Goal: Task Accomplishment & Management: Manage account settings

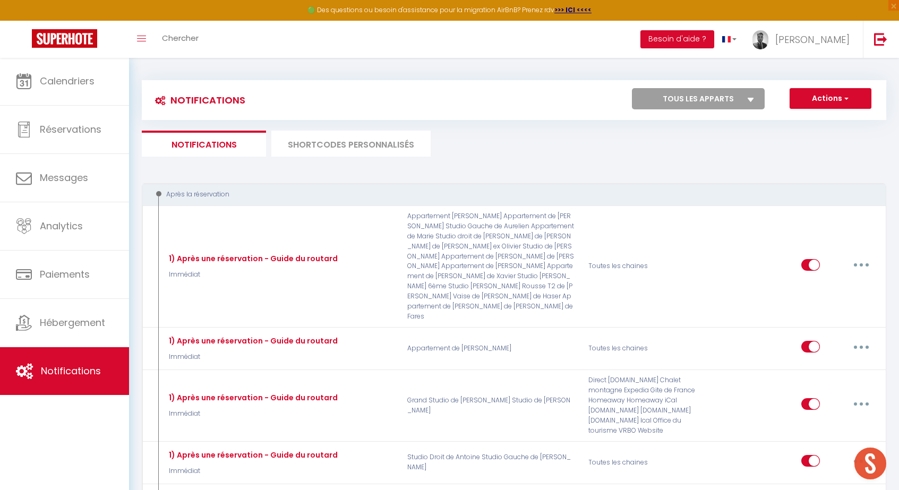
click at [323, 138] on li "SHORTCODES PERSONNALISÉS" at bounding box center [350, 144] width 159 height 26
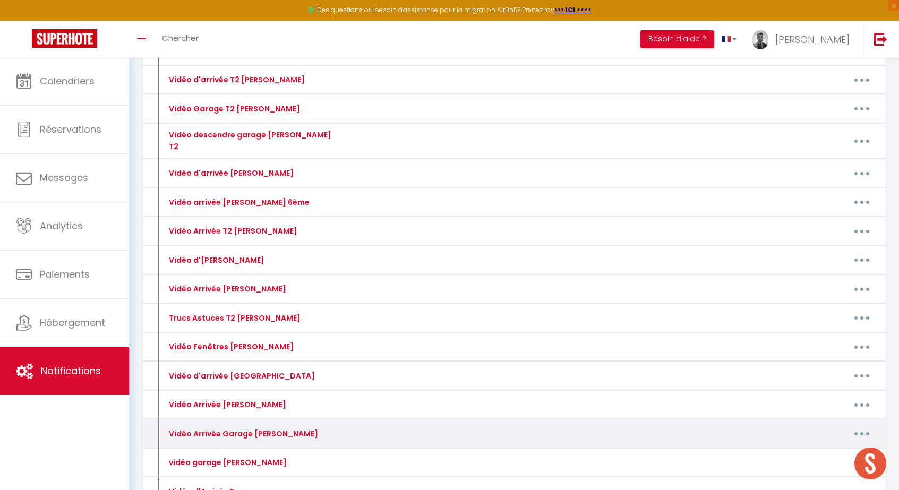
scroll to position [1909, 0]
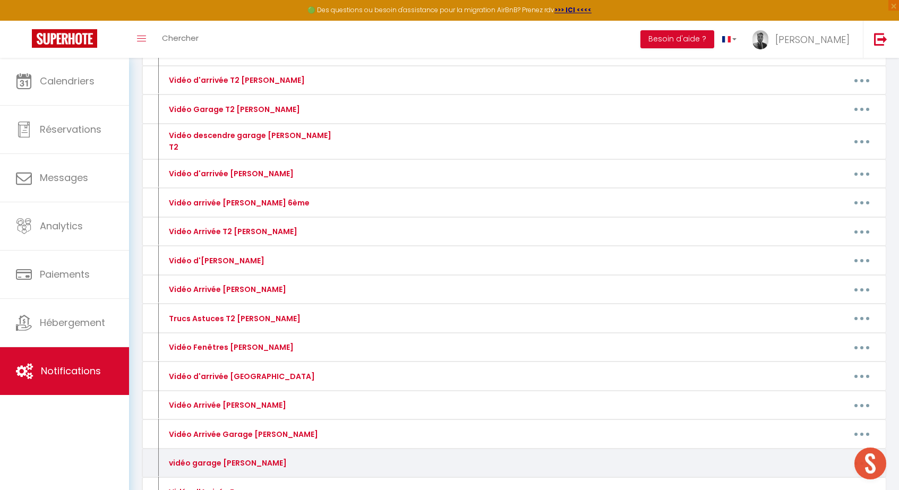
click at [862, 454] on button "button" at bounding box center [861, 462] width 30 height 17
click at [819, 478] on link "Editer" at bounding box center [833, 487] width 79 height 18
type input "vidéo garage [PERSON_NAME]"
type textarea "aaa"
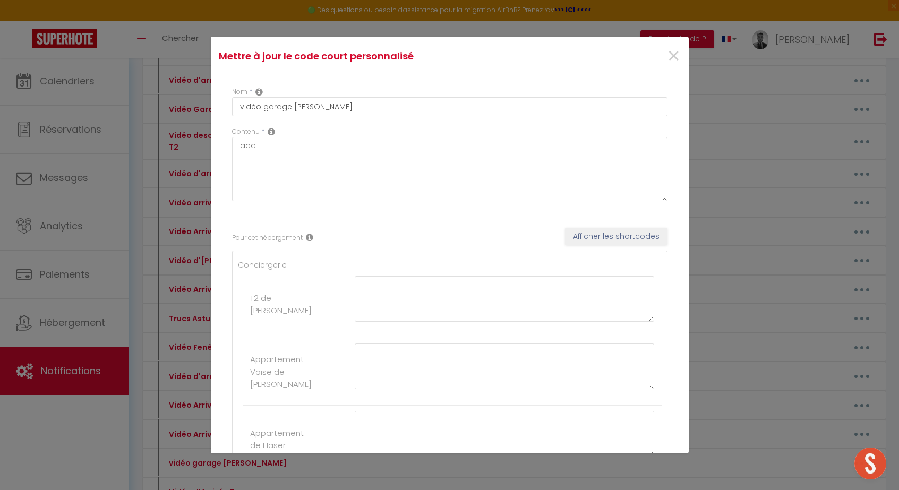
click at [384, 130] on div "Contenu * aaa" at bounding box center [449, 164] width 435 height 74
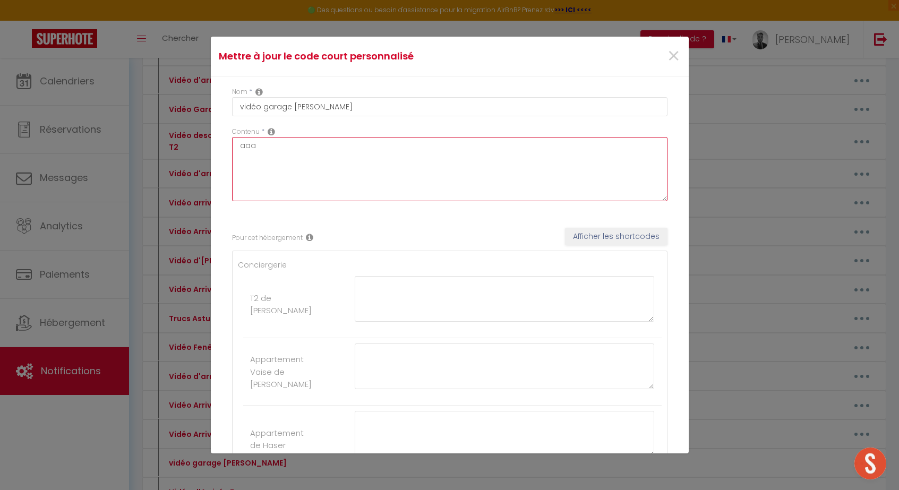
click at [369, 148] on textarea "aaa" at bounding box center [449, 169] width 435 height 64
paste textarea "[URL][DOMAIN_NAME]"
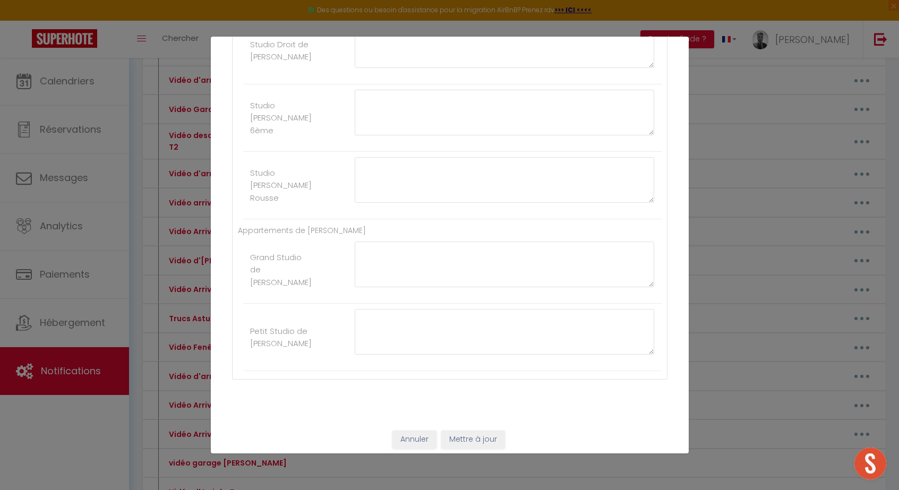
scroll to position [1877, 0]
type textarea "[URL][DOMAIN_NAME]"
click at [482, 437] on button "Mettre à jour" at bounding box center [473, 440] width 64 height 18
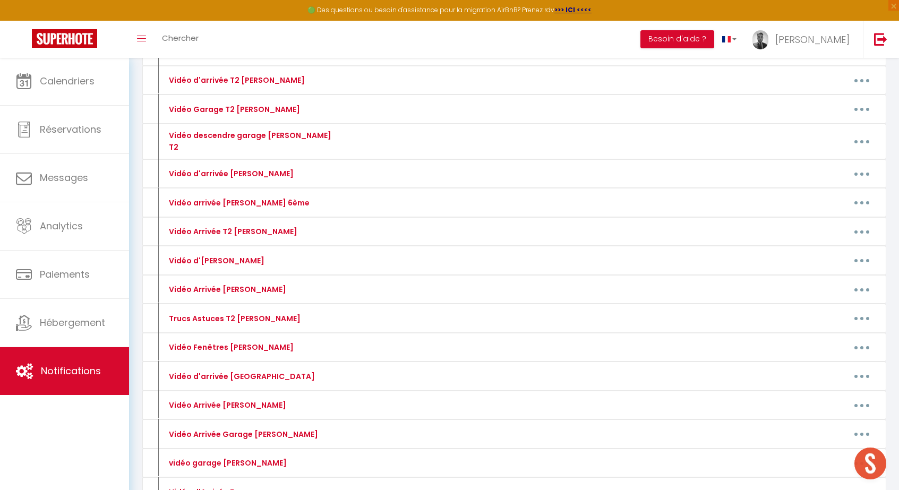
click at [80, 366] on span "Notifications" at bounding box center [71, 370] width 60 height 13
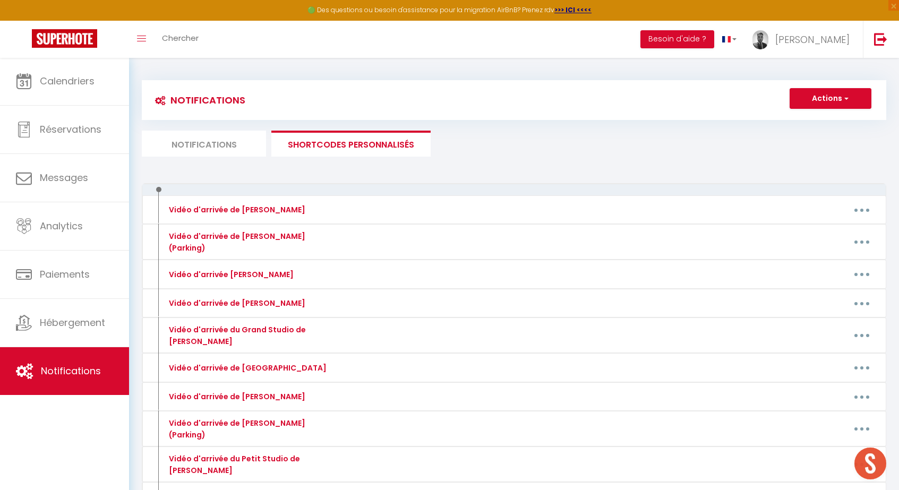
click at [192, 132] on li "Notifications" at bounding box center [204, 144] width 124 height 26
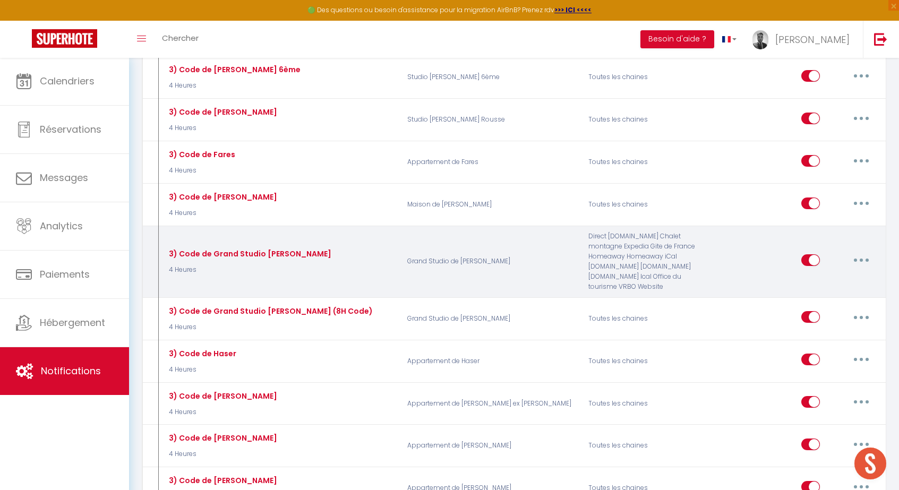
scroll to position [2470, 0]
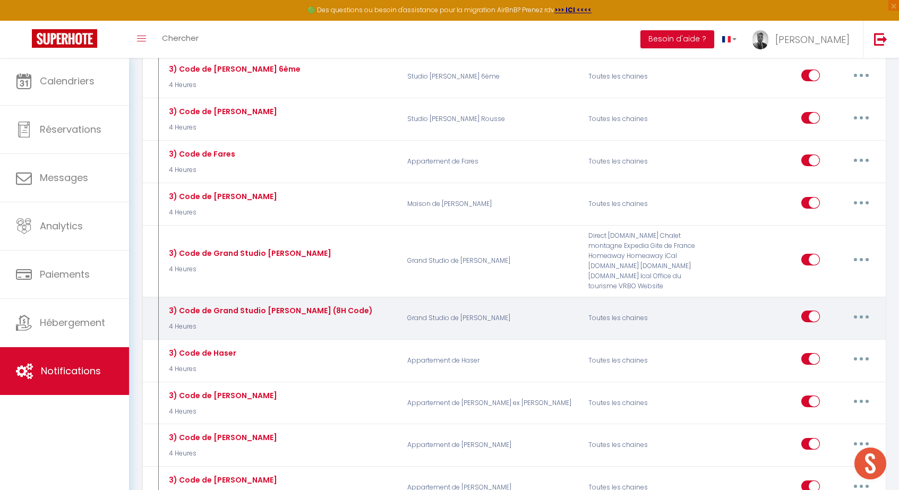
click at [866, 308] on button "button" at bounding box center [861, 316] width 30 height 17
click at [822, 332] on link "Editer" at bounding box center [833, 341] width 79 height 18
type input "3) Code de Grand Studio [PERSON_NAME] (8H Code)"
select select "sms"
select select "4 Heures"
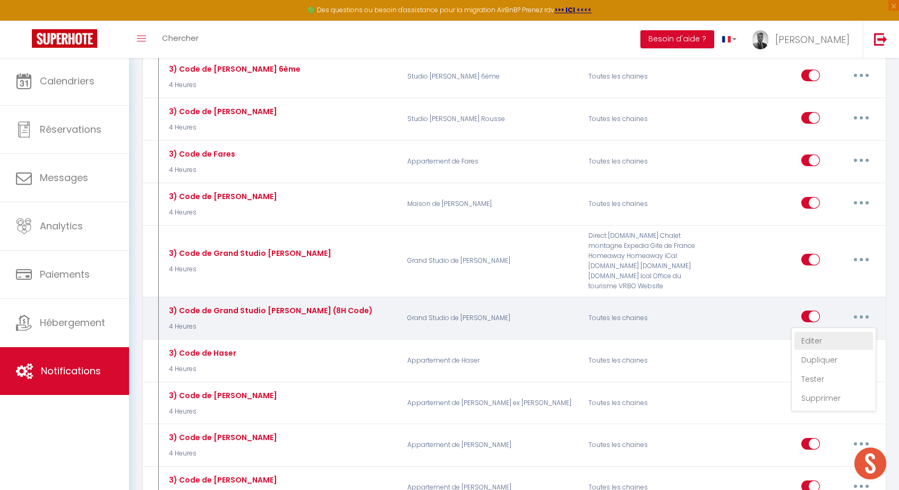
select select "if_deposit_is_paid"
checkbox input "false"
radio input "true"
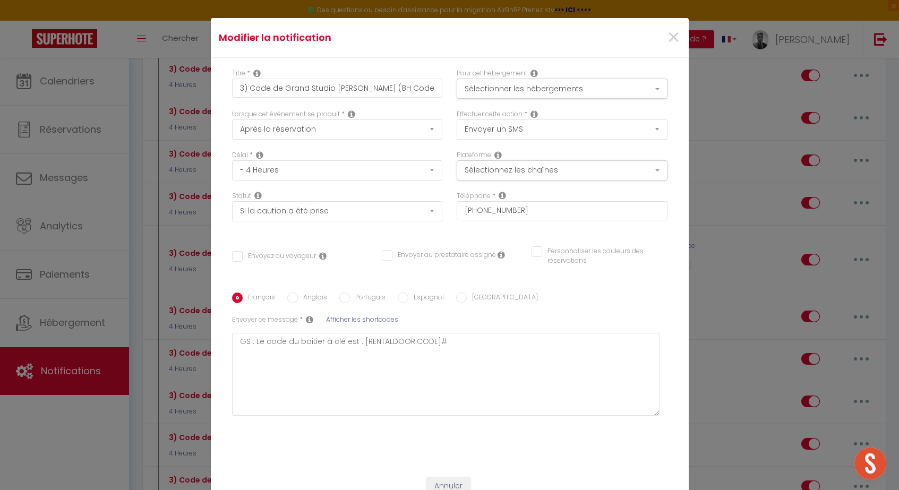
click at [293, 255] on input "Envoyez au voyageur" at bounding box center [274, 256] width 84 height 11
checkbox input "true"
checkbox input "false"
click at [548, 172] on button "Sélectionnez les chaînes" at bounding box center [561, 170] width 211 height 20
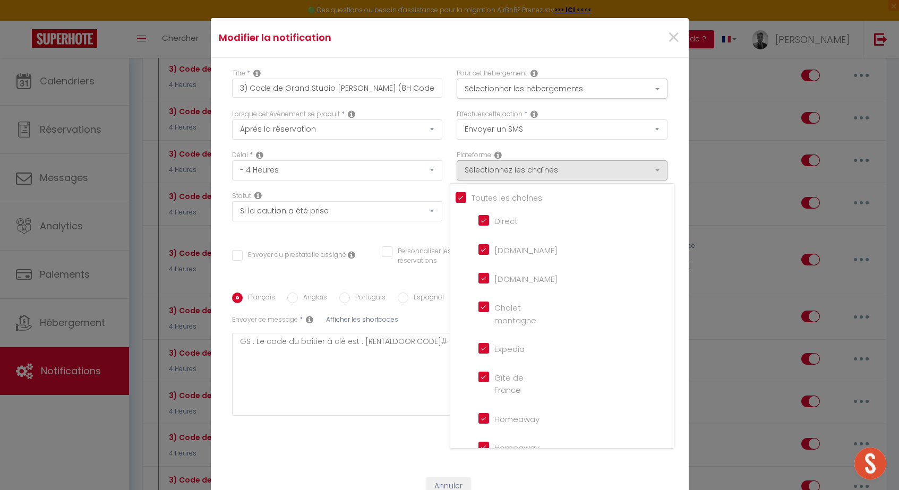
click at [554, 153] on div "Plateforme Sélectionnez les chaînes Toutes les chaines Direct [DOMAIN_NAME] [DO…" at bounding box center [561, 165] width 211 height 30
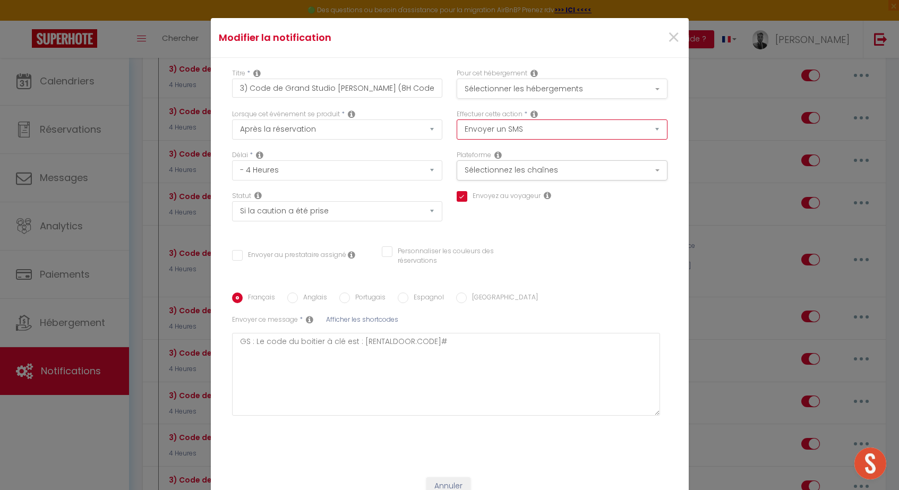
click at [530, 92] on button "Sélectionner les hébergements" at bounding box center [561, 89] width 211 height 20
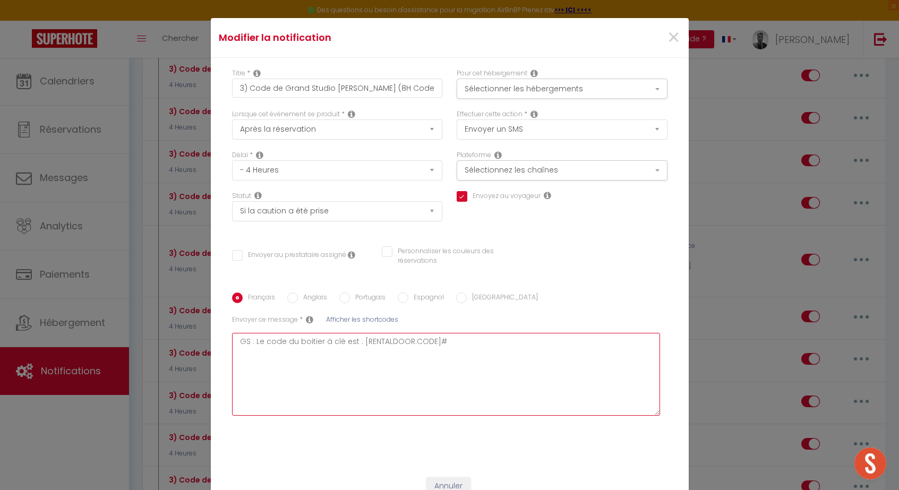
scroll to position [0, 0]
click at [549, 403] on textarea "GS : Le code du boitier à clé est : [RENTALDOOR:CODE]​#" at bounding box center [446, 374] width 428 height 83
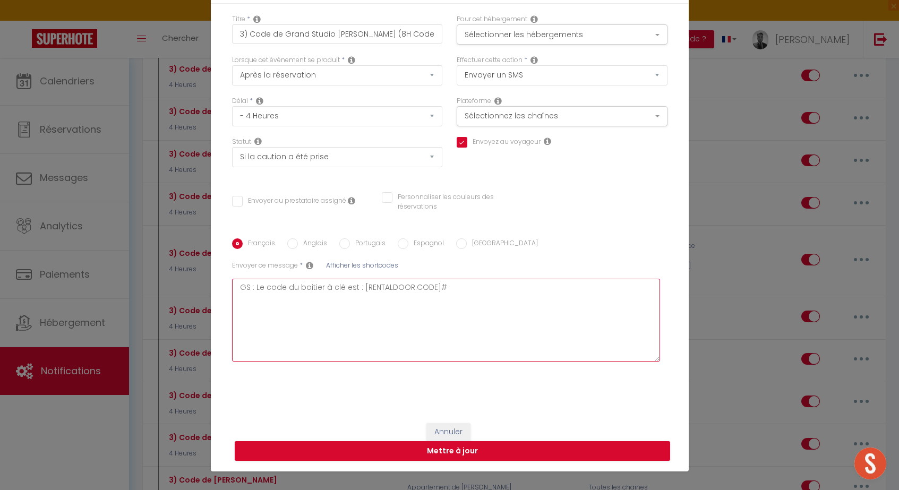
scroll to position [54, 0]
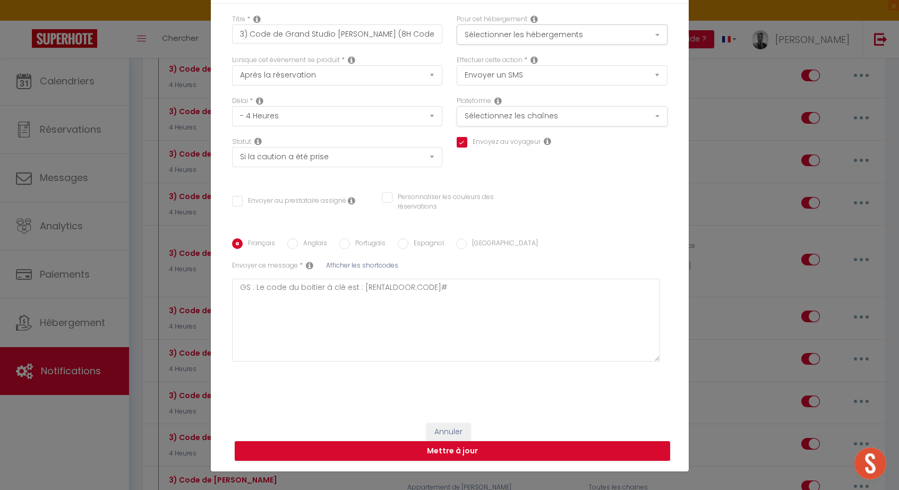
click at [513, 119] on button "Sélectionnez les chaînes" at bounding box center [561, 116] width 211 height 20
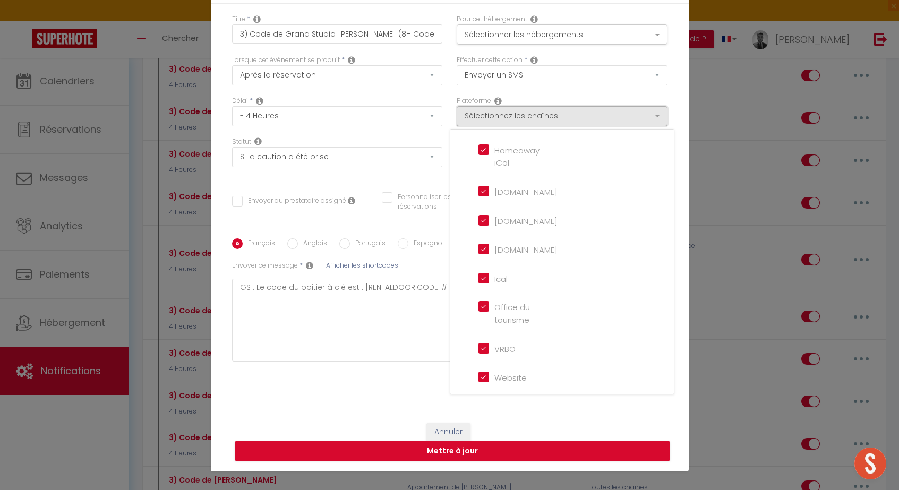
scroll to position [243, 0]
click at [489, 279] on input "Ical" at bounding box center [508, 278] width 61 height 11
checkbox input "false"
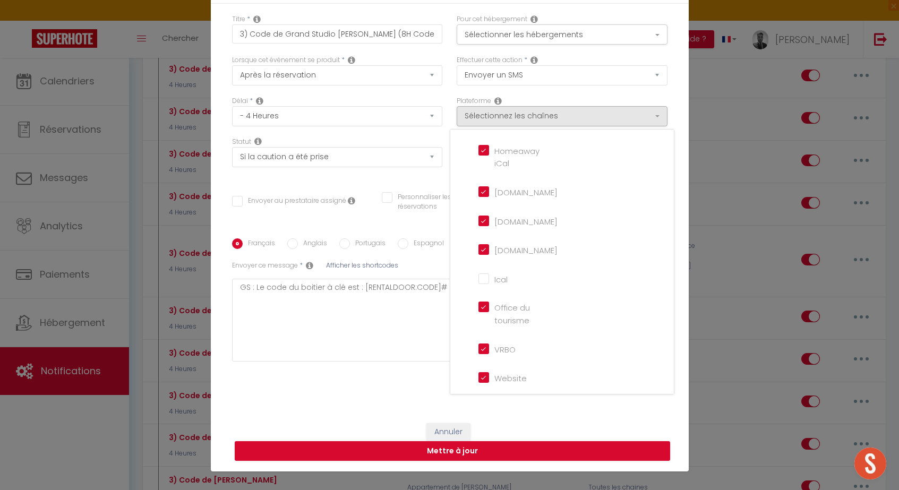
checkbox input "false"
click at [501, 406] on div "Titre * 3) Code de Grand Studio [PERSON_NAME] (8H Code) Pour cet hébergement Sé…" at bounding box center [450, 208] width 478 height 409
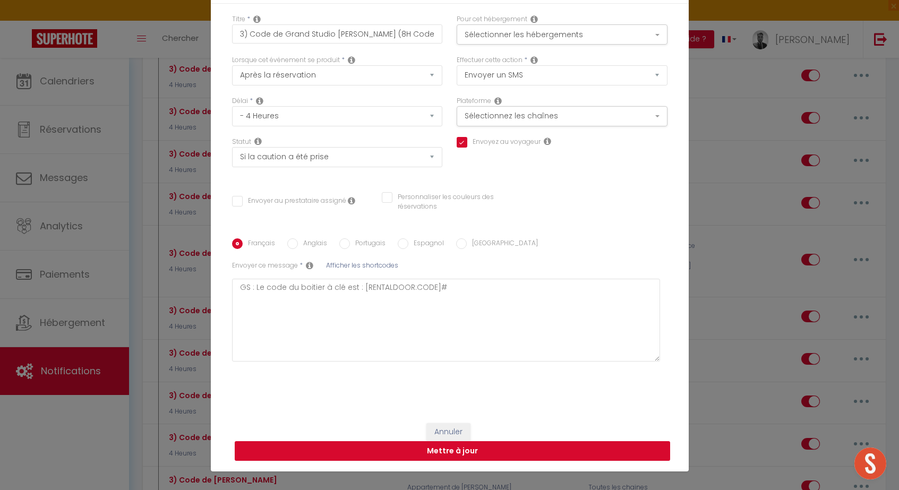
click at [493, 445] on button "Mettre à jour" at bounding box center [452, 451] width 435 height 20
checkbox input "false"
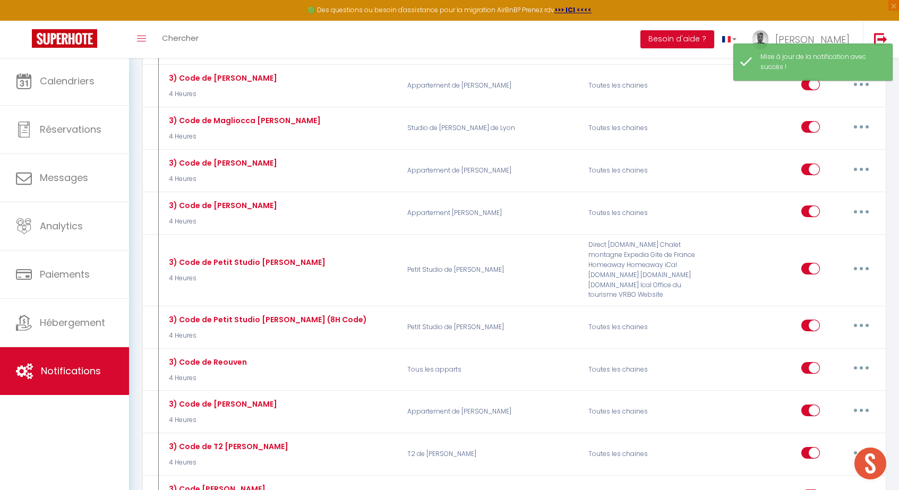
scroll to position [2924, 0]
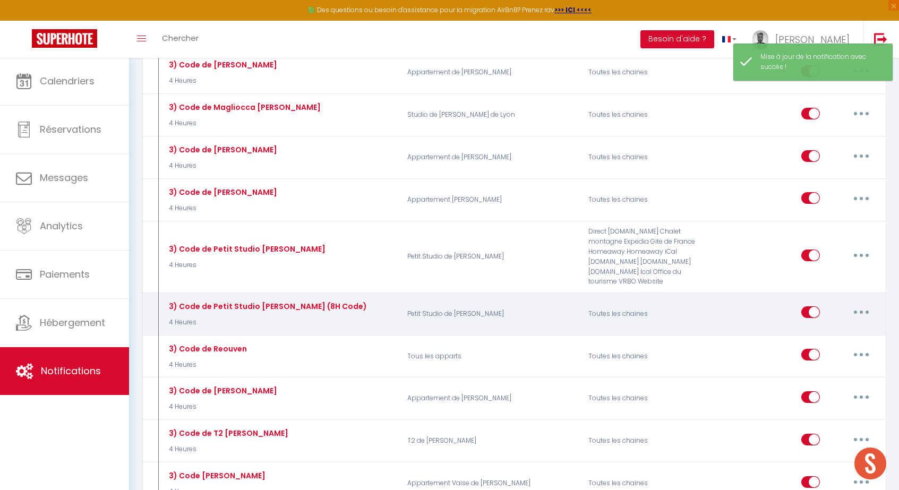
click at [858, 304] on button "button" at bounding box center [861, 312] width 30 height 17
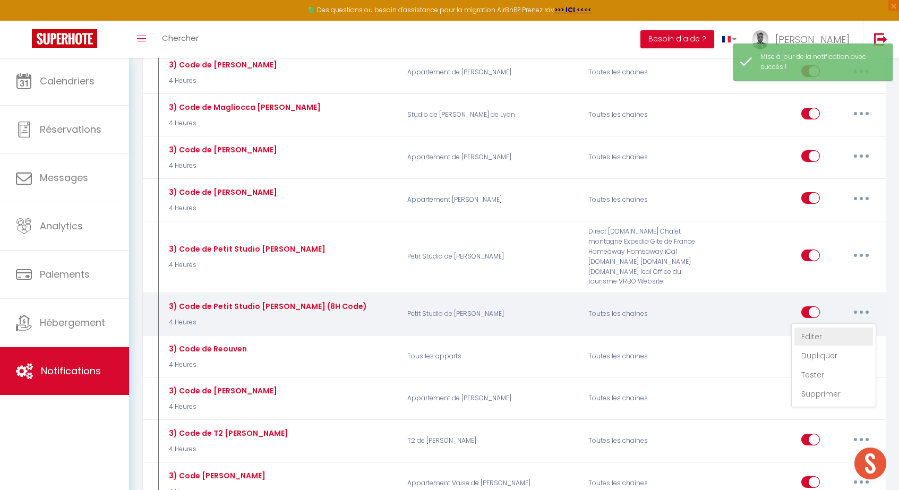
click at [810, 327] on link "Editer" at bounding box center [833, 336] width 79 height 18
type input "3) Code de Petit Studio [PERSON_NAME] (8H Code)"
select select "sms"
select select "4 Heures"
select select
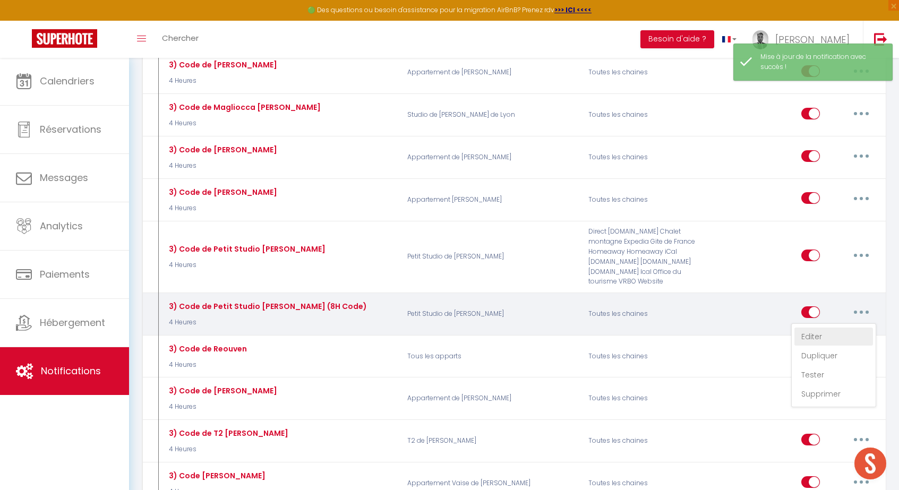
type input "[PHONE_NUMBER]"
checkbox input "false"
radio input "true"
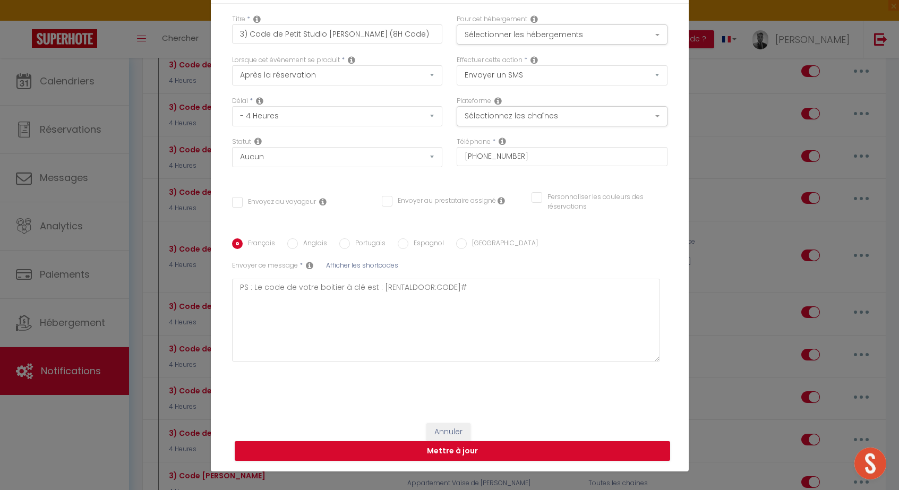
click at [303, 198] on input "Envoyez au voyageur" at bounding box center [274, 202] width 84 height 11
checkbox input "true"
checkbox input "false"
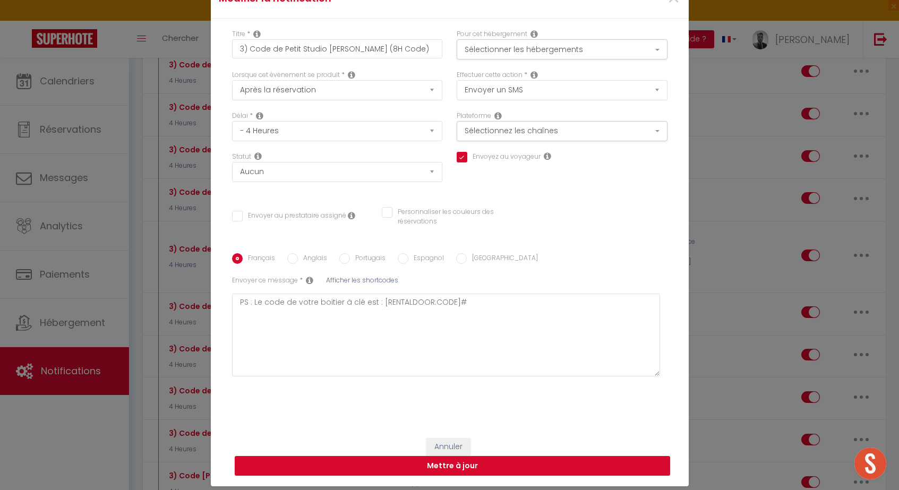
scroll to position [37, 0]
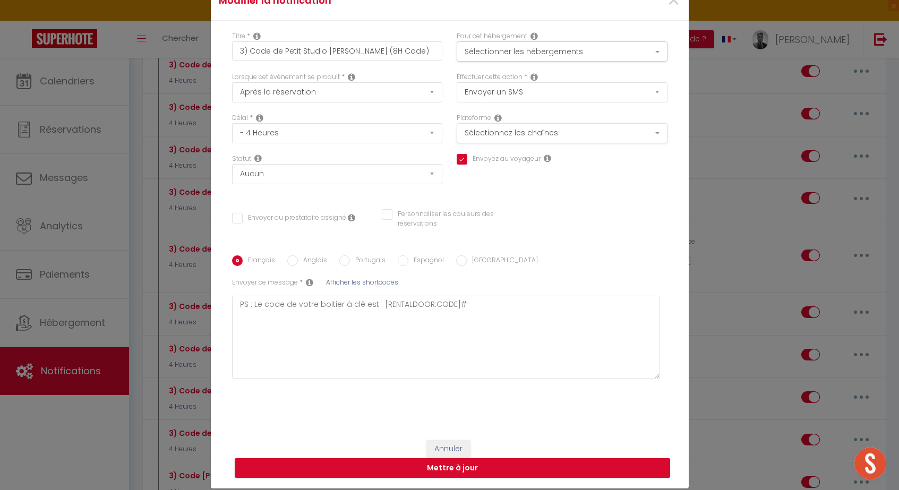
click at [573, 131] on button "Sélectionnez les chaînes" at bounding box center [561, 133] width 211 height 20
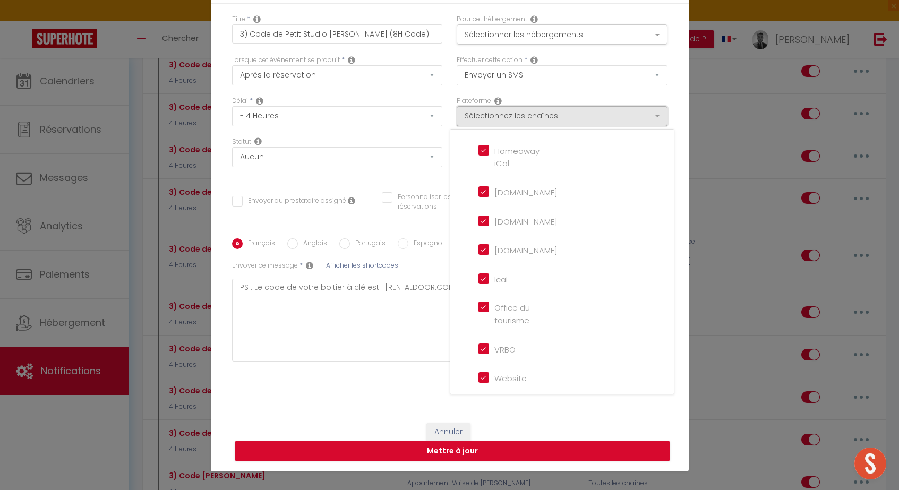
scroll to position [54, 0]
click at [480, 273] on input "Ical" at bounding box center [508, 278] width 61 height 11
checkbox input "false"
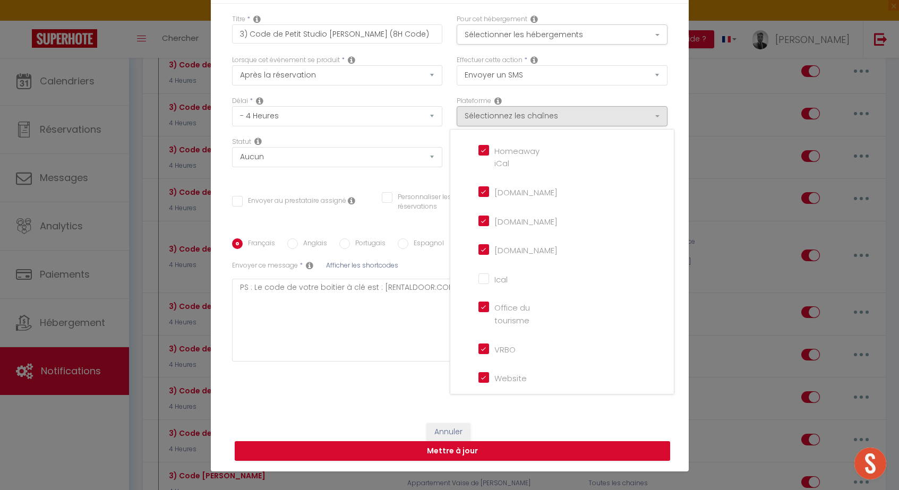
checkbox input "false"
click at [437, 323] on textarea "PS : Le code de votre boitier à clé est : [RENTALDOOR:CODE]​​#" at bounding box center [446, 320] width 428 height 83
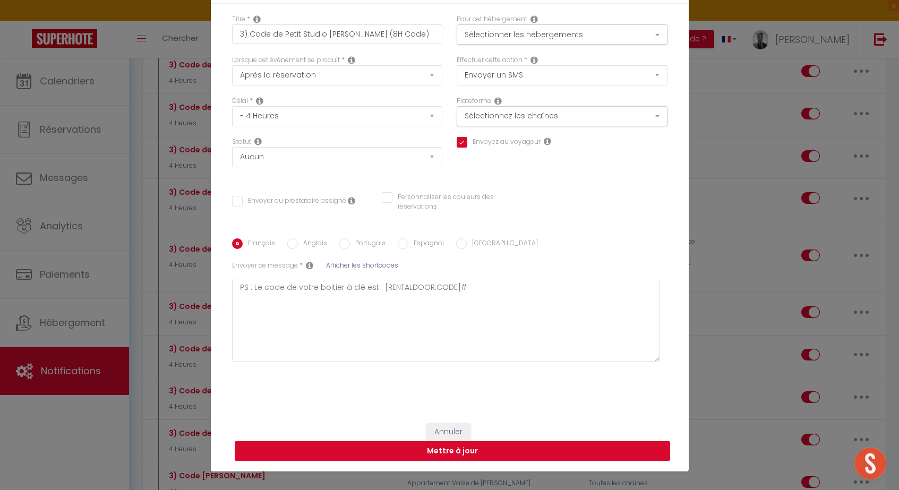
click at [554, 453] on button "Mettre à jour" at bounding box center [452, 451] width 435 height 20
checkbox input "false"
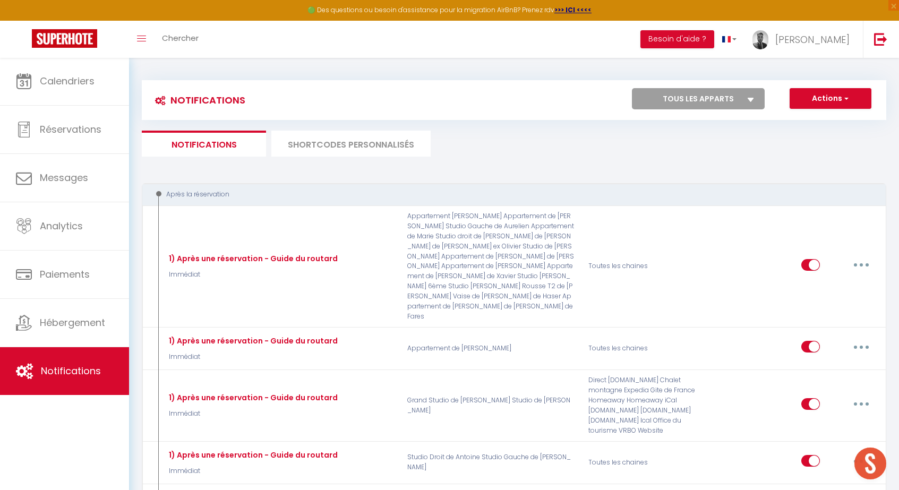
scroll to position [0, 0]
click at [826, 97] on button "Actions" at bounding box center [830, 98] width 82 height 21
click at [814, 115] on link "Nouvelle Notification" at bounding box center [815, 122] width 110 height 14
select select "Immédiat"
select select
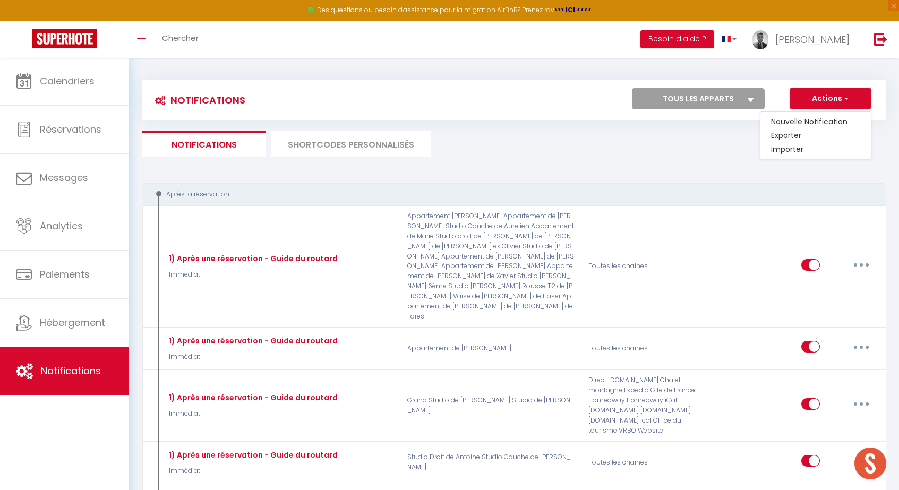
checkbox input "false"
radio input "true"
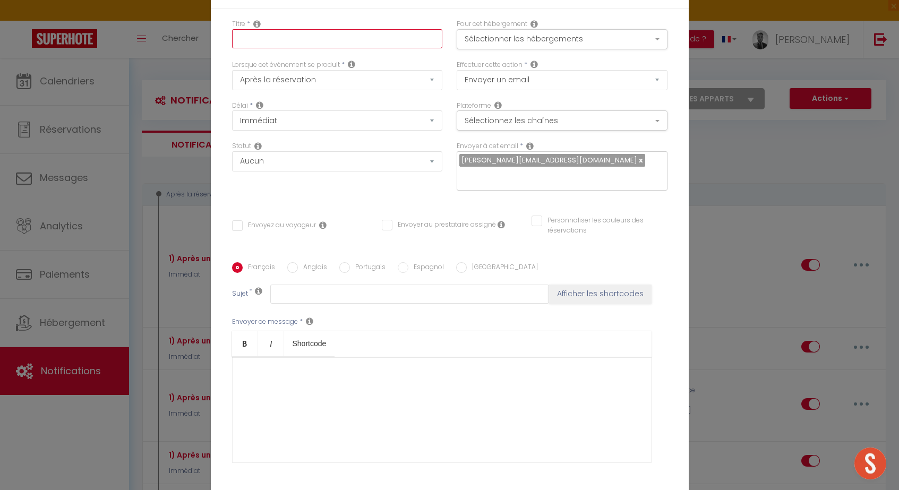
click at [381, 31] on input "text" at bounding box center [337, 38] width 211 height 19
type input "Réservation iCal le matin même pour les codes"
click at [486, 44] on button "Sélectionner les hébergements" at bounding box center [561, 39] width 211 height 20
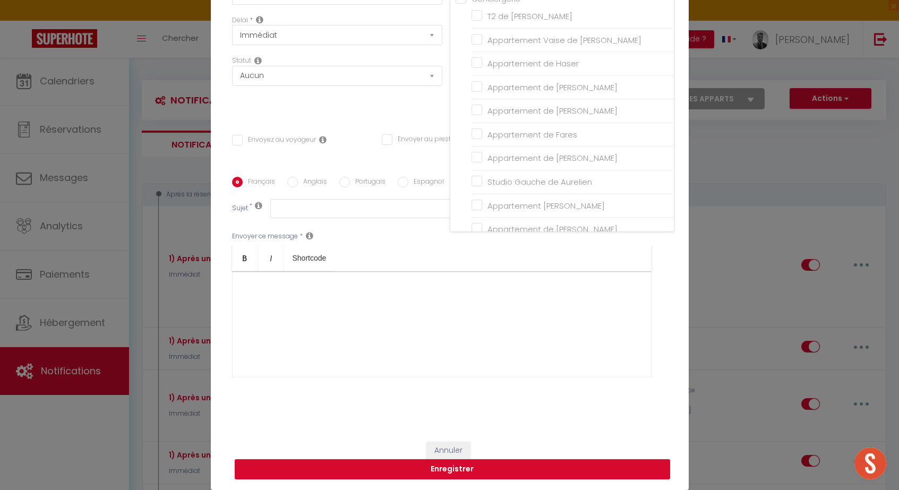
checkbox input "true"
checkbox input "false"
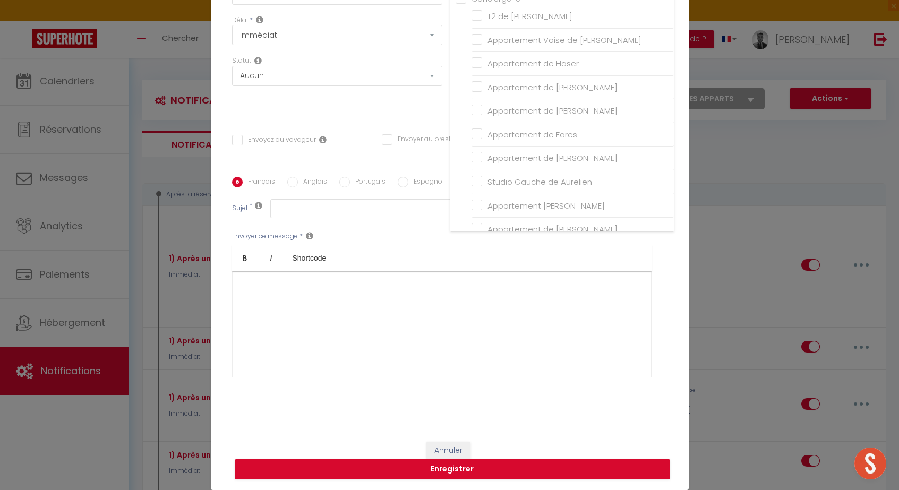
checkbox input "false"
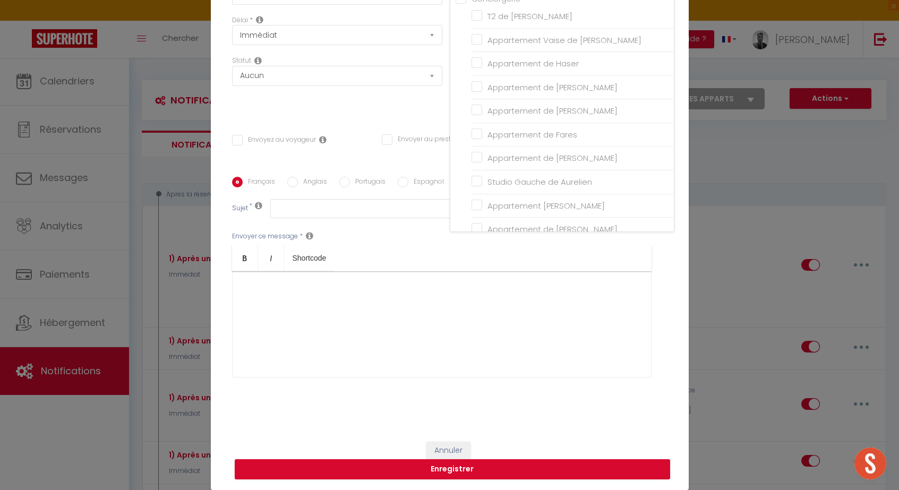
checkbox input "false"
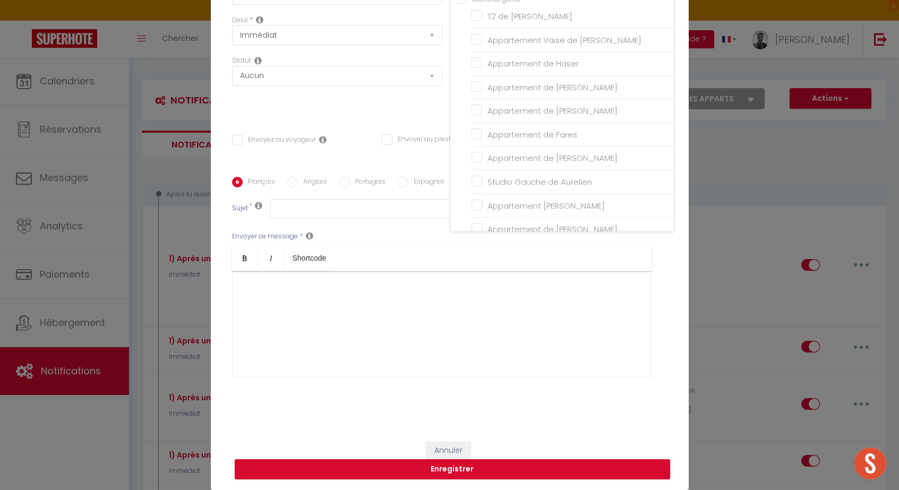
checkbox input "false"
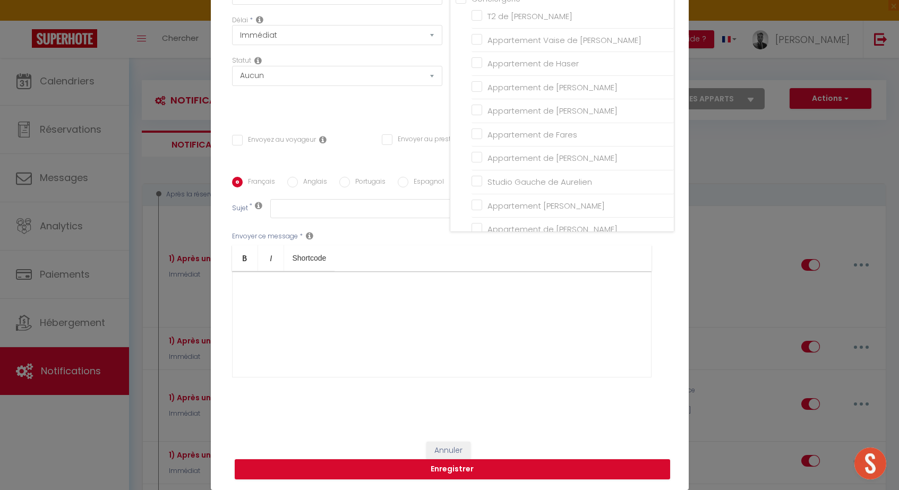
checkbox input "false"
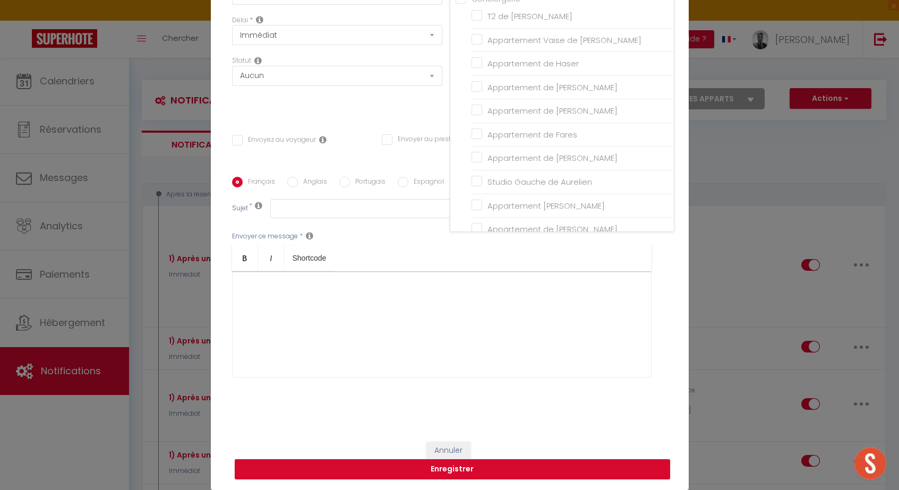
checkbox input "false"
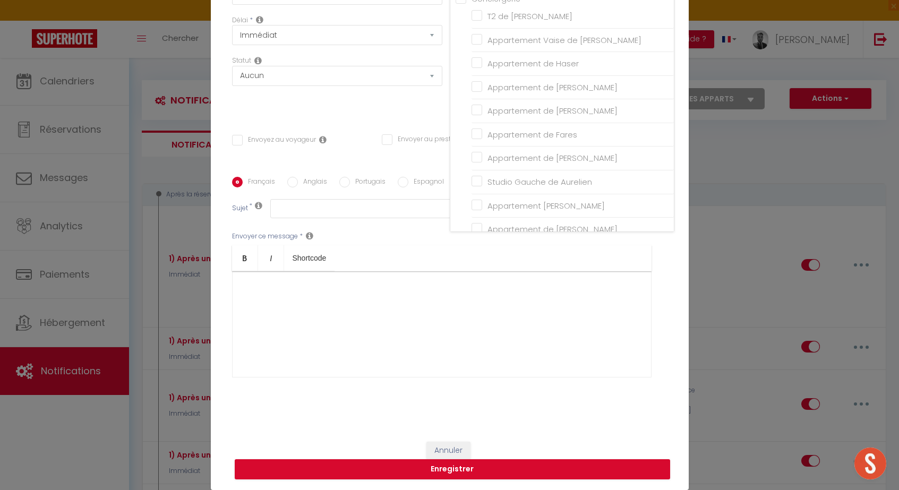
checkbox input "true"
checkbox input "false"
click at [385, 90] on div "Statut Aucun Si la réservation est payée Si réservation non payée Si la caution…" at bounding box center [336, 86] width 224 height 60
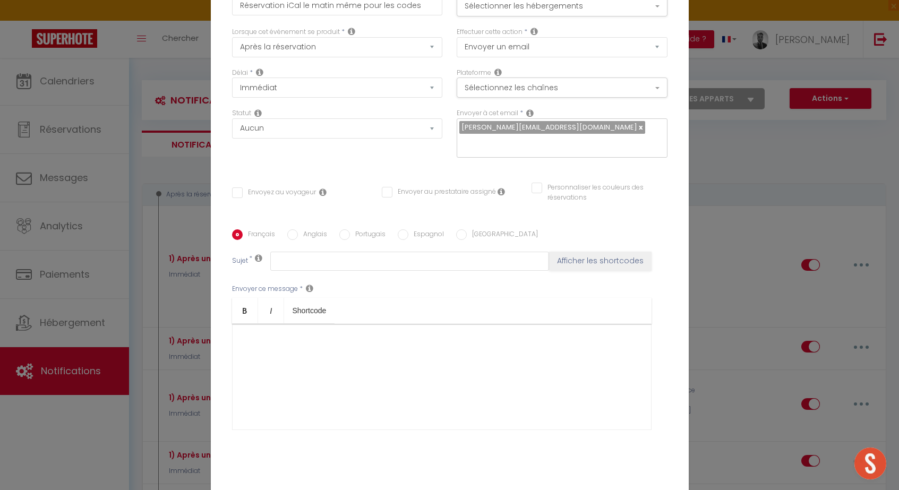
scroll to position [3, 0]
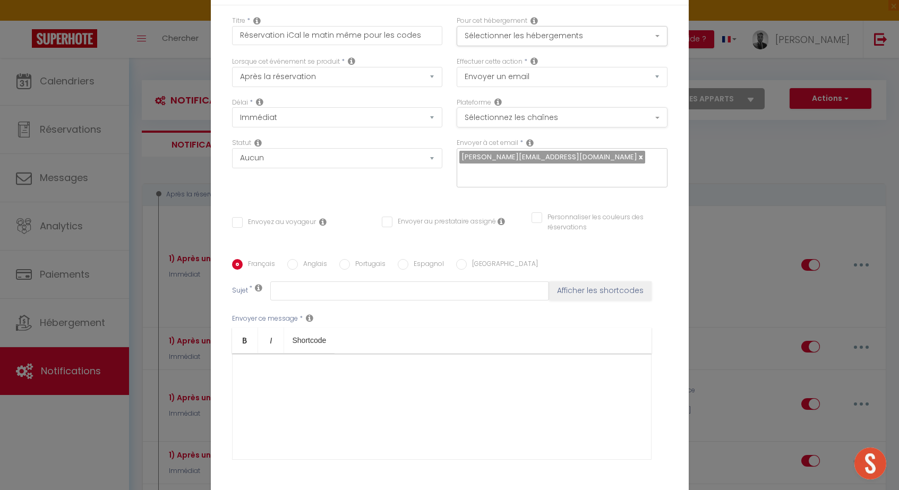
click at [546, 122] on button "Sélectionnez les chaînes" at bounding box center [561, 117] width 211 height 20
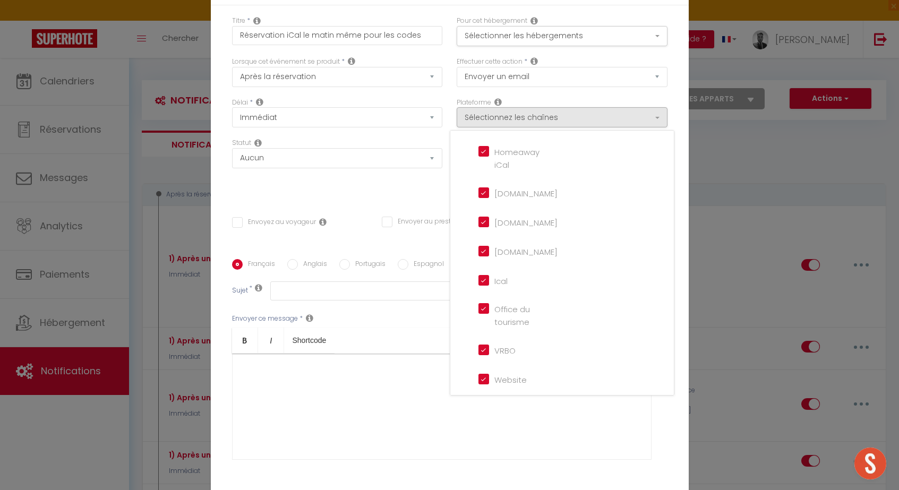
click at [495, 156] on label "Homeaway iCal" at bounding box center [514, 158] width 50 height 25
click at [495, 156] on iCal "Homeaway iCal" at bounding box center [508, 151] width 61 height 11
checkbox iCal "false"
checkbox input "false"
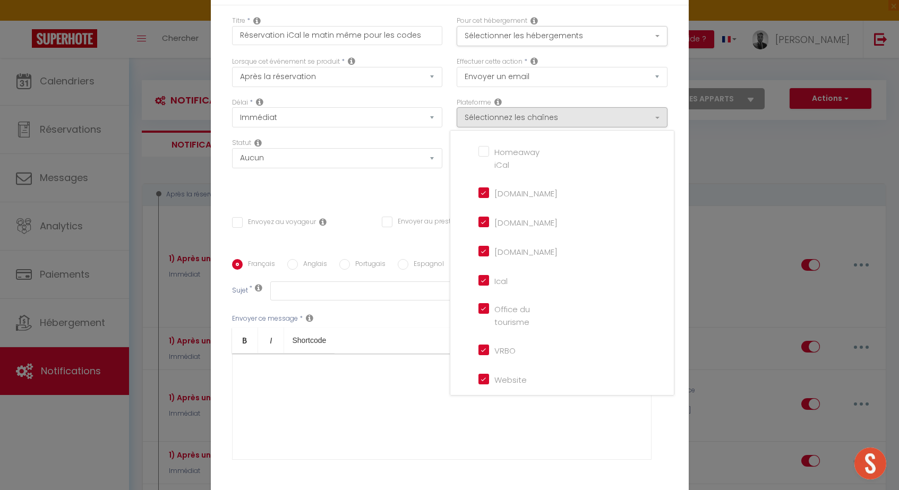
checkbox input "false"
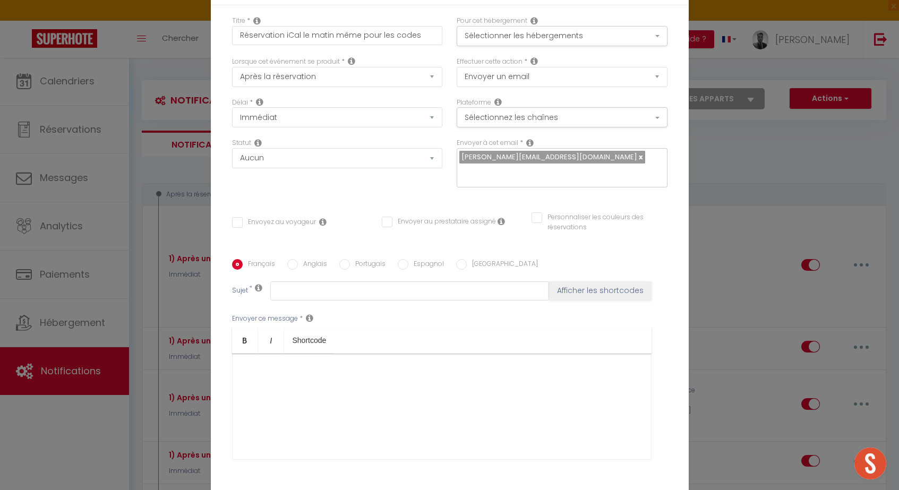
click at [508, 130] on div "Plateforme Sélectionnez les chaînes Toutes les chaines Direct [DOMAIN_NAME] [DO…" at bounding box center [562, 118] width 224 height 41
click at [508, 118] on button "Sélectionnez les chaînes" at bounding box center [561, 117] width 211 height 20
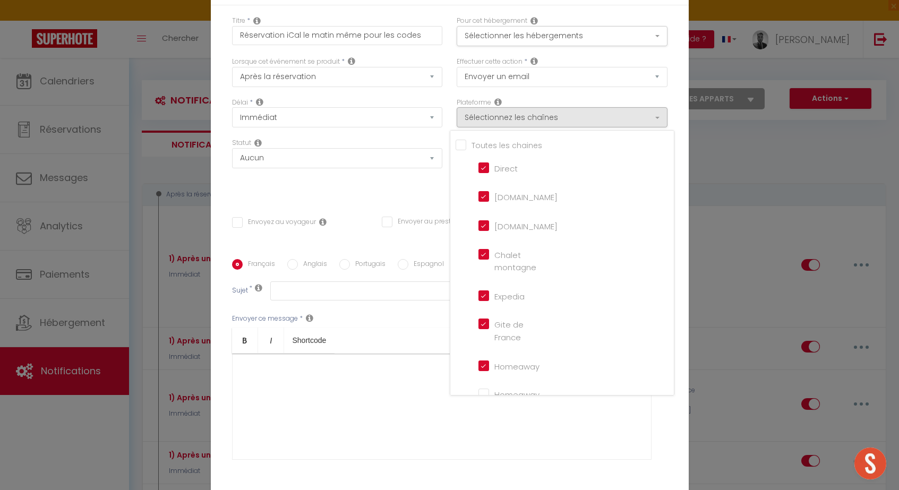
scroll to position [0, 0]
click at [499, 149] on input "Tous les apparts" at bounding box center [564, 144] width 218 height 11
checkbox input "true"
checkbox iCal "true"
checkbox input "false"
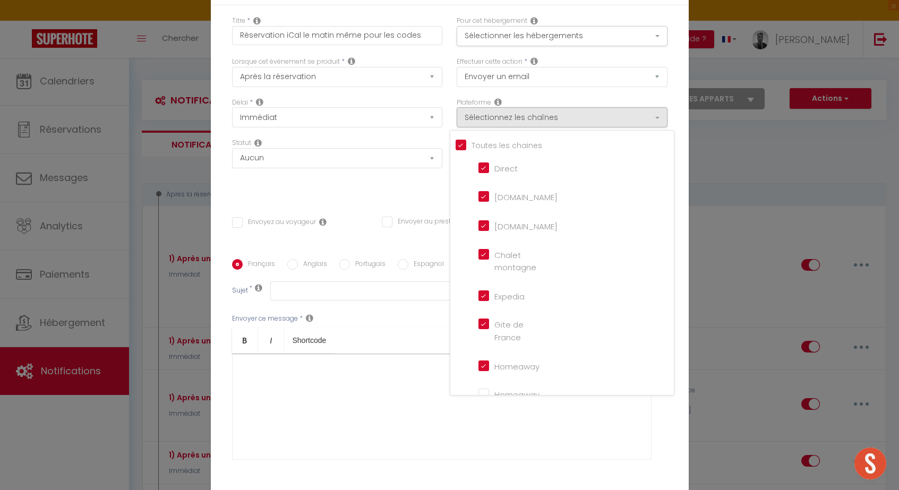
checkbox input "false"
click at [499, 149] on input "Tous les apparts" at bounding box center [564, 144] width 218 height 11
checkbox input "false"
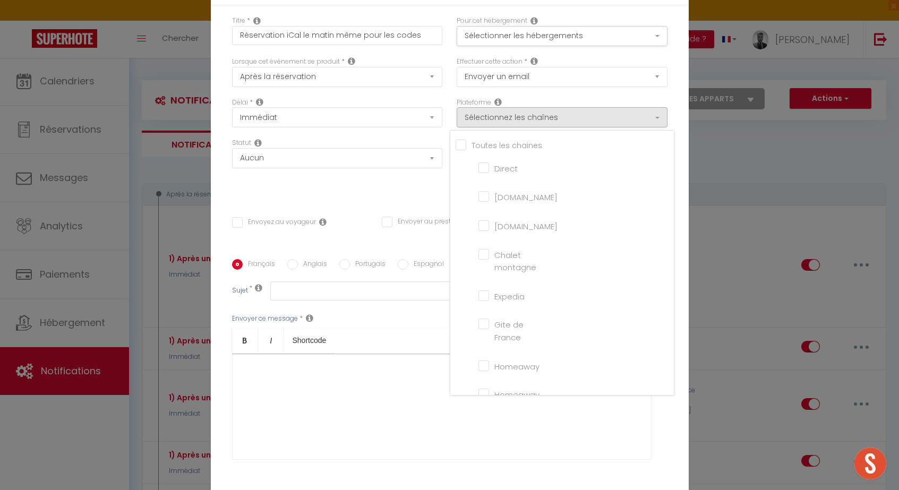
checkbox input "false"
checkbox montagne "false"
checkbox input "false"
checkbox France "false"
checkbox input "false"
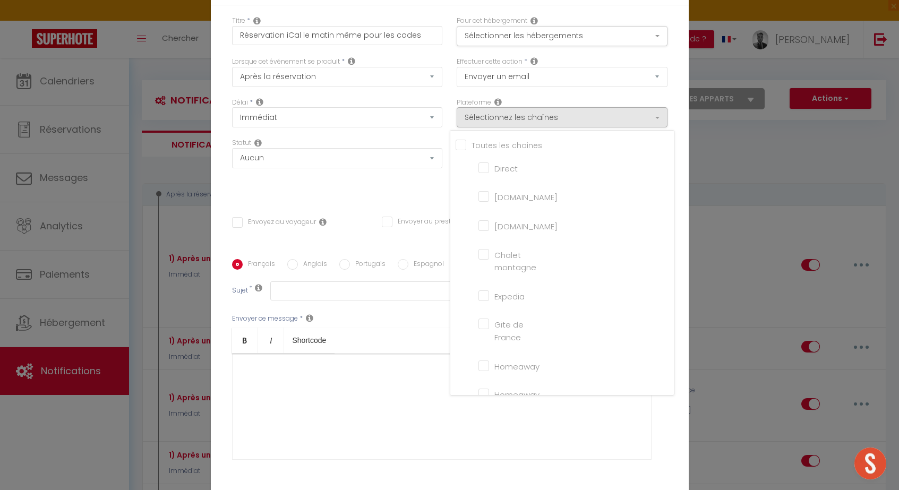
checkbox iCal "false"
checkbox input "false"
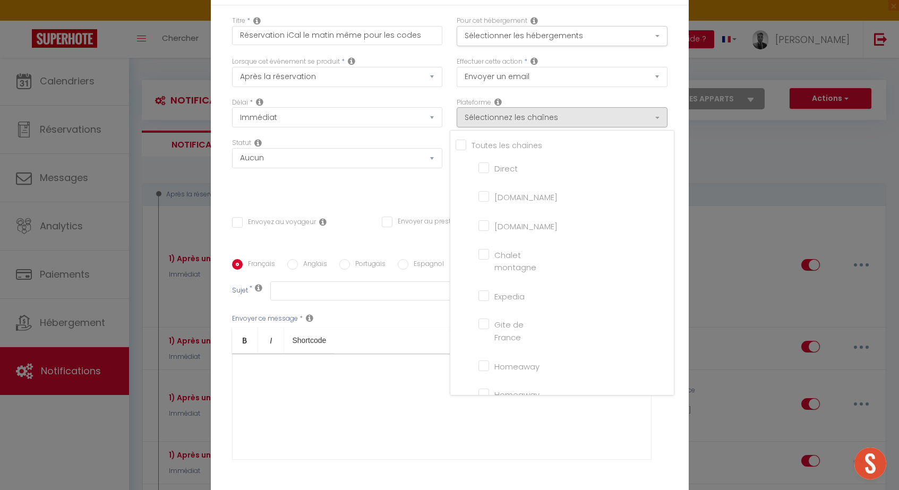
checkbox tourisme "false"
checkbox input "false"
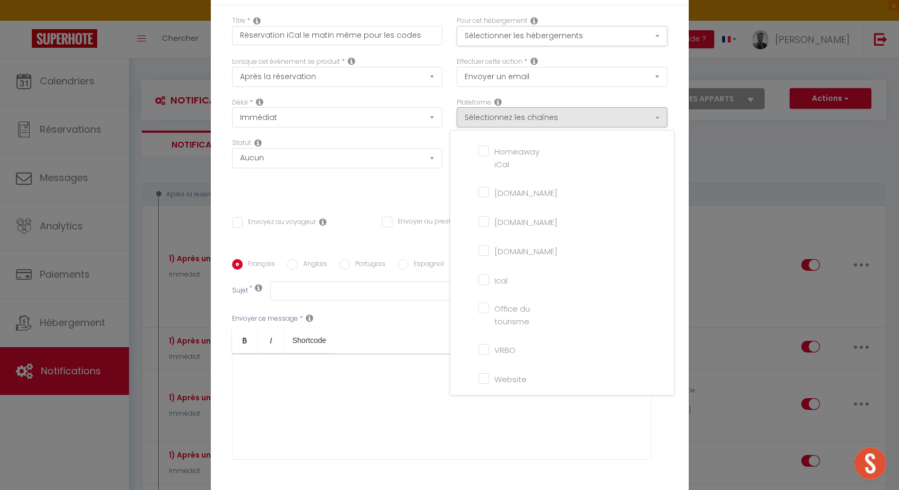
scroll to position [243, 0]
click at [491, 279] on input "Ical" at bounding box center [508, 279] width 61 height 11
checkbox input "true"
checkbox input "false"
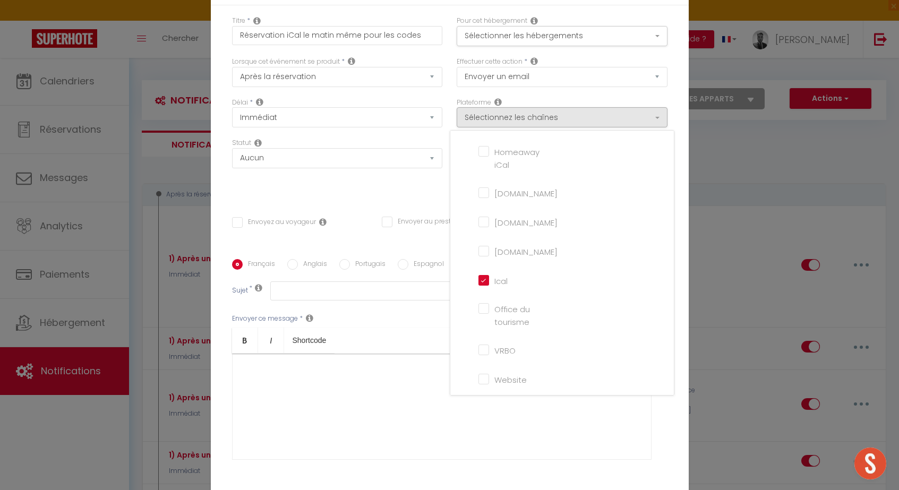
click at [411, 184] on div "Statut Aucun Si la réservation est payée Si réservation non payée Si la caution…" at bounding box center [336, 168] width 224 height 60
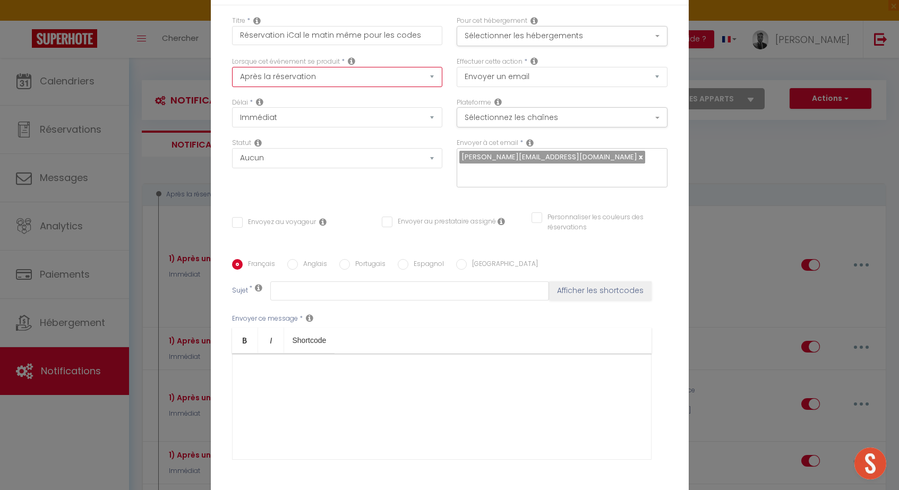
select select "2"
checkbox input "false"
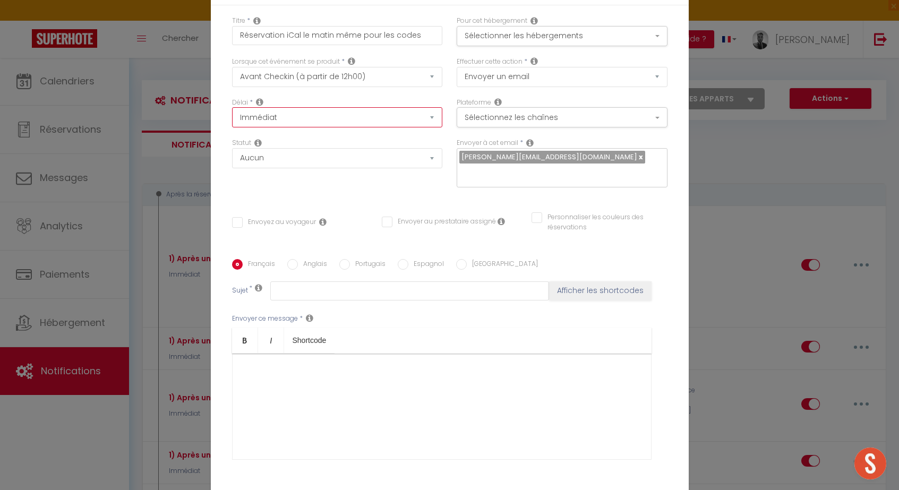
select select "6 Heures"
checkbox input "false"
select select "sms"
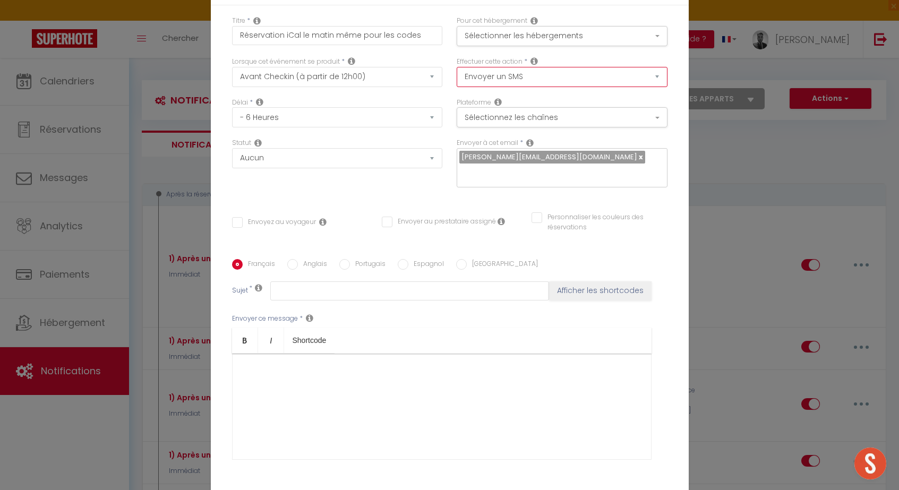
checkbox input "false"
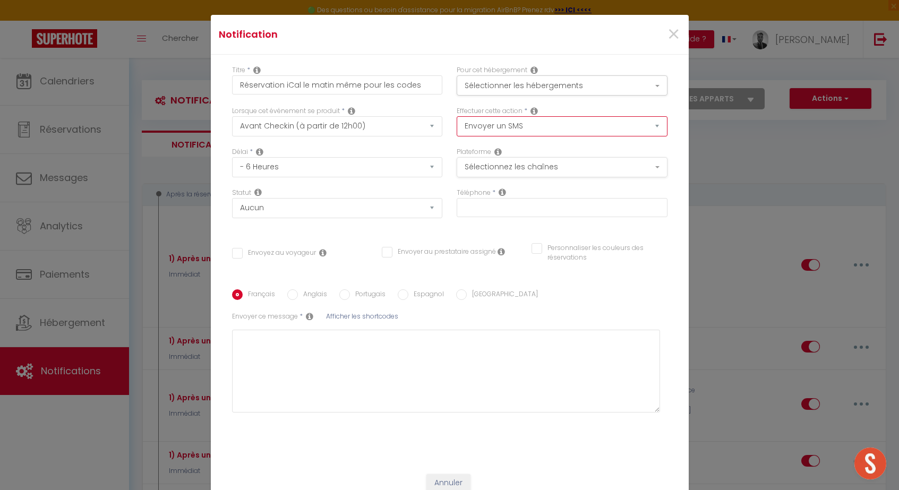
click at [517, 161] on button "Sélectionnez les chaînes" at bounding box center [561, 167] width 211 height 20
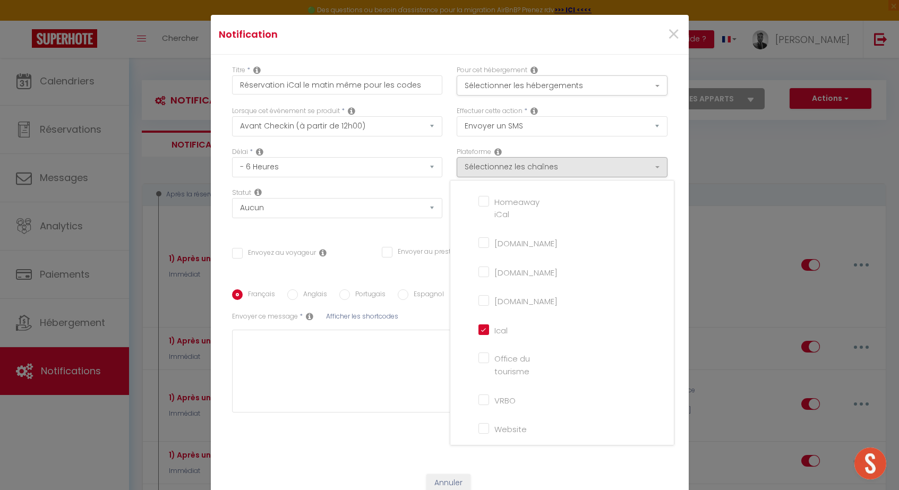
click at [517, 151] on div "Plateforme Sélectionnez les chaînes Toutes les chaines Direct [DOMAIN_NAME] [DO…" at bounding box center [561, 162] width 211 height 30
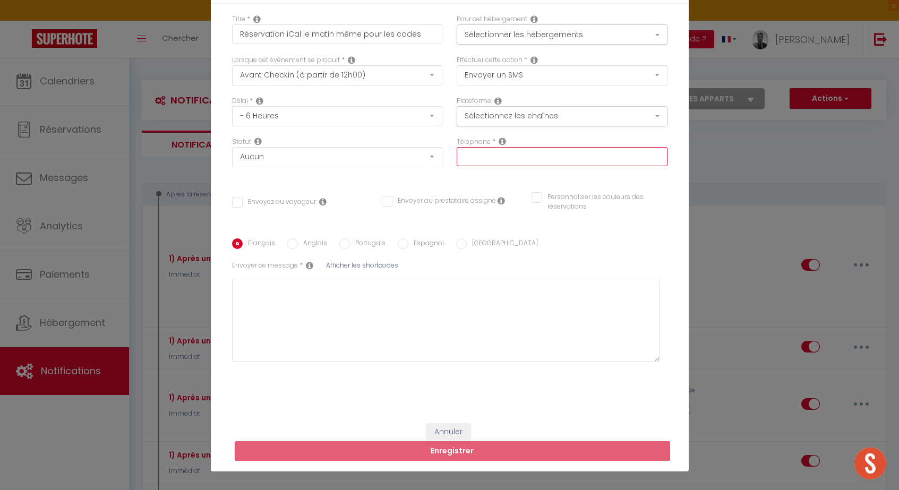
scroll to position [54, 0]
click at [517, 151] on input "text" at bounding box center [561, 156] width 211 height 19
type input "[PHONE_NUMBER]"
click at [490, 277] on div "Envoyer ce message * Afficher les shortcodes" at bounding box center [446, 311] width 428 height 101
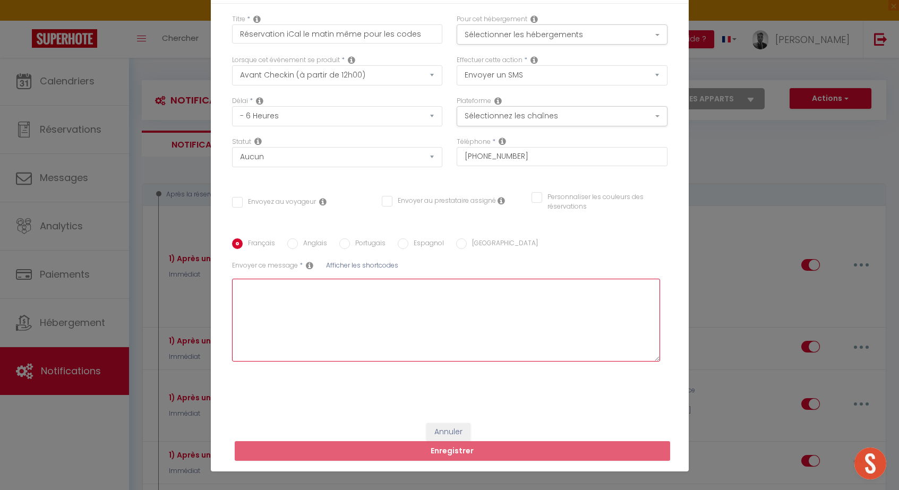
click at [467, 307] on textarea at bounding box center [446, 320] width 428 height 83
click at [239, 291] on textarea "Attention code à créer et envoyer" at bounding box center [446, 320] width 428 height 83
type textarea "GS : Attention code à créer et envoyer"
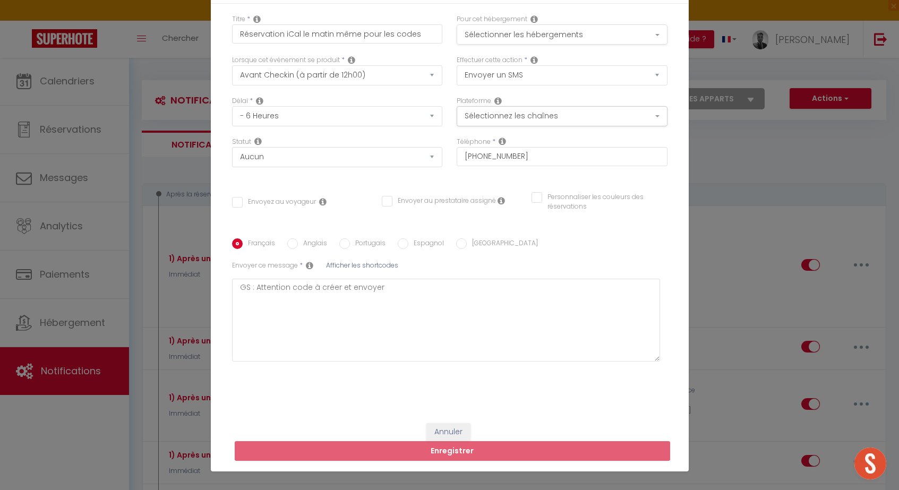
click at [496, 37] on button "Sélectionner les hébergements" at bounding box center [561, 34] width 211 height 20
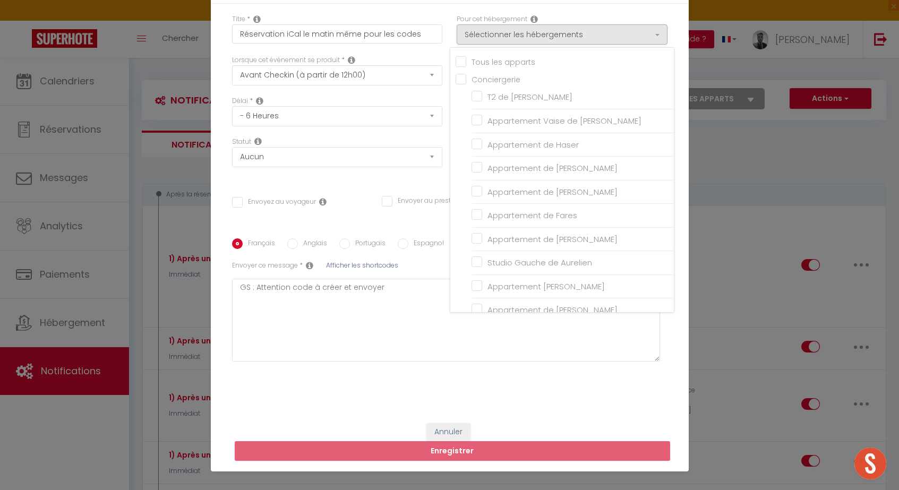
checkbox input "false"
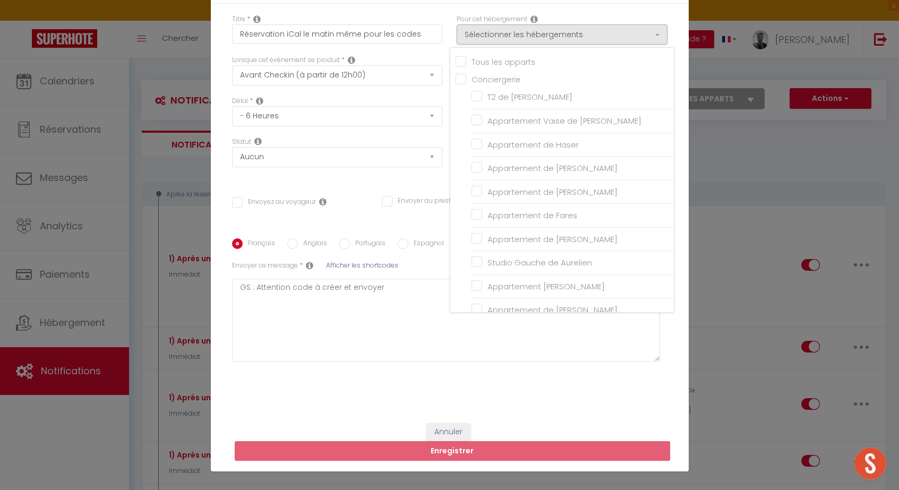
checkbox input "false"
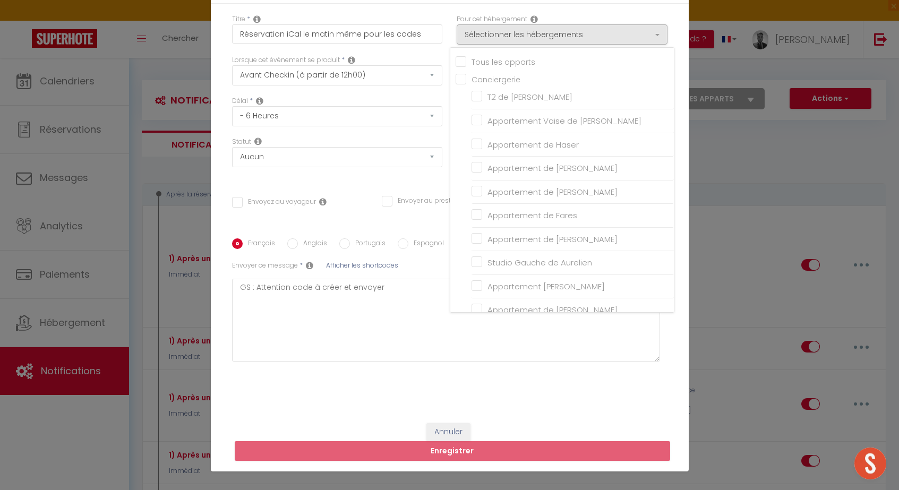
checkbox input "false"
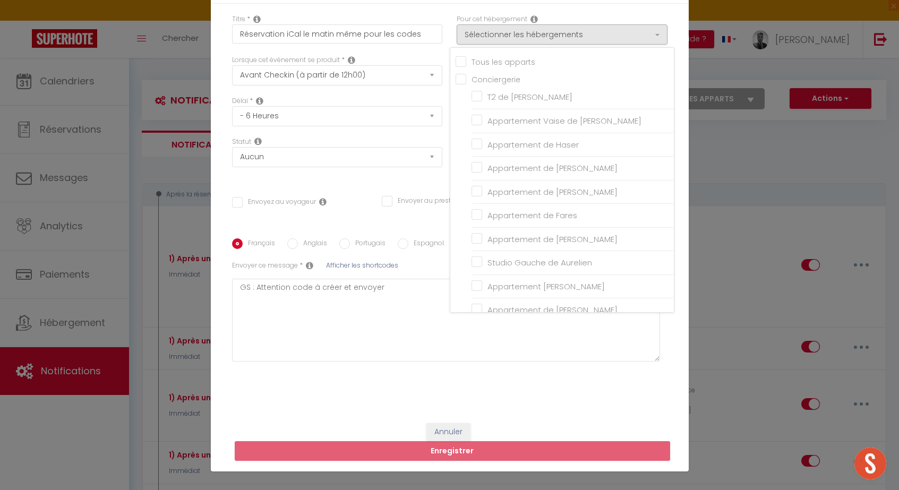
checkbox input "false"
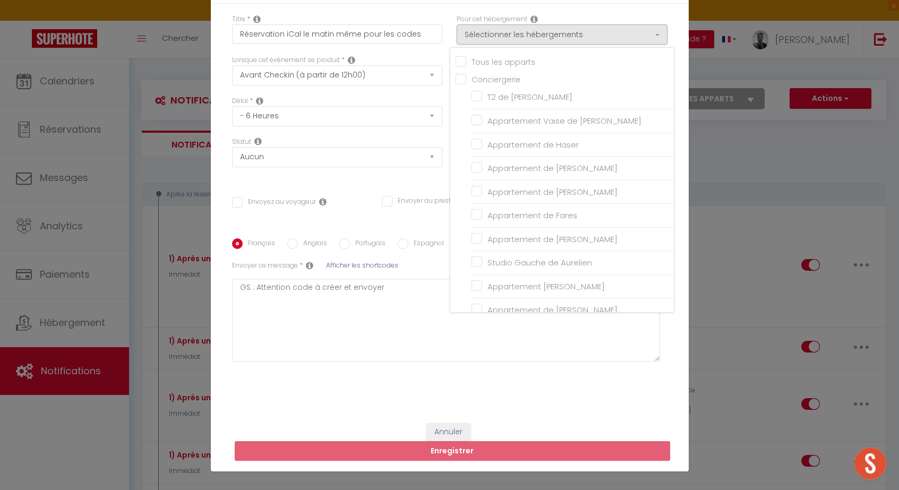
checkbox input "false"
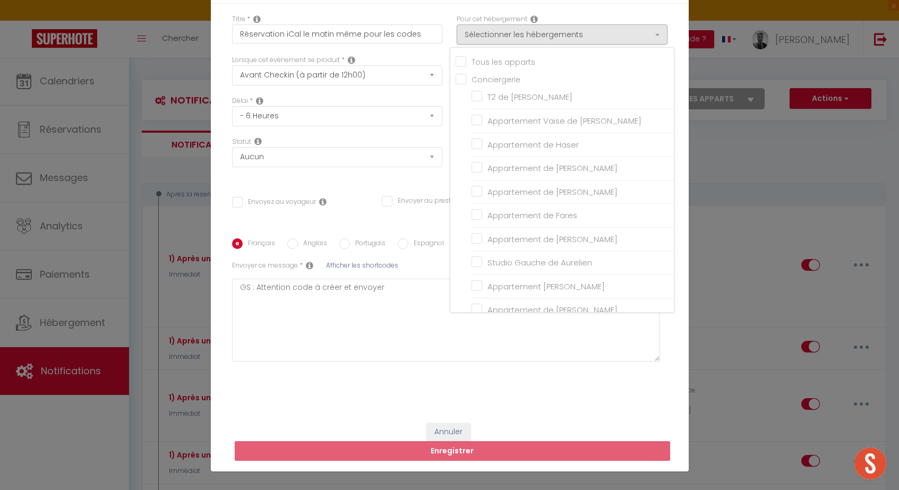
checkbox input "false"
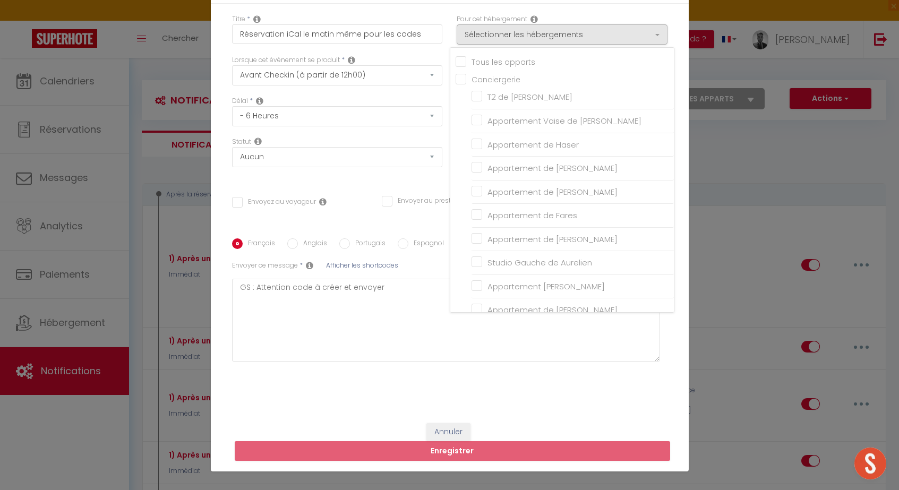
checkbox input "false"
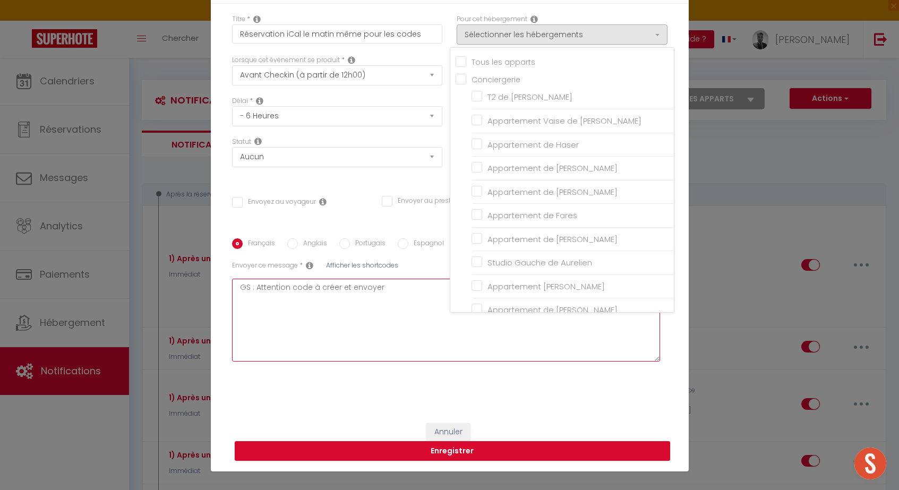
click at [444, 306] on textarea "GS : Attention code à créer et envoyer" at bounding box center [446, 320] width 428 height 83
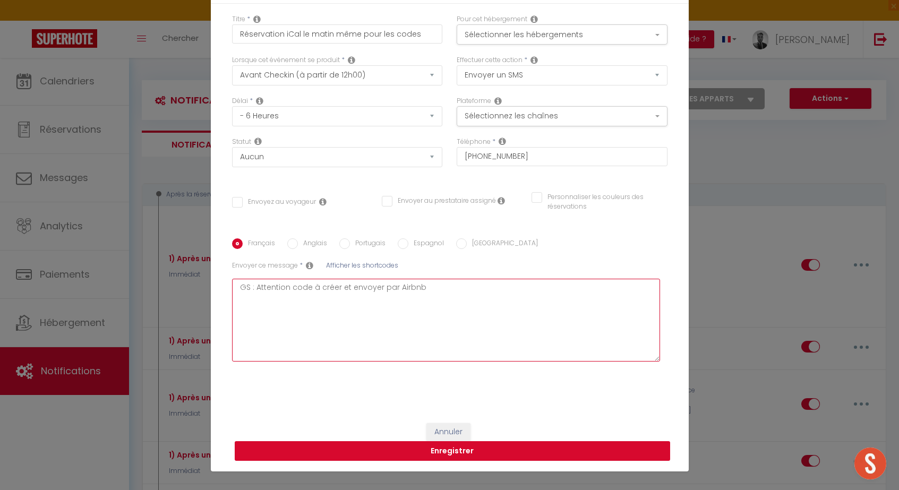
type textarea "GS : Attention code à créer et envoyer par Airbnb"
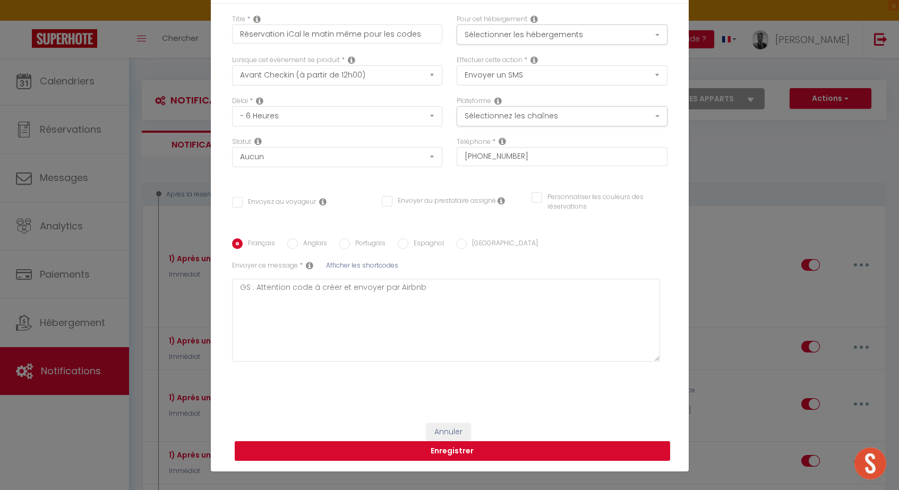
click at [439, 455] on button "Enregistrer" at bounding box center [452, 451] width 435 height 20
checkbox input "false"
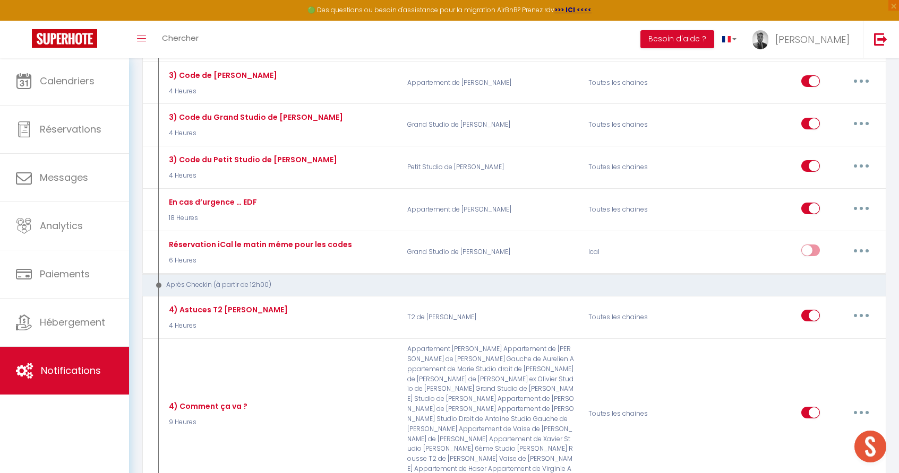
scroll to position [3497, 0]
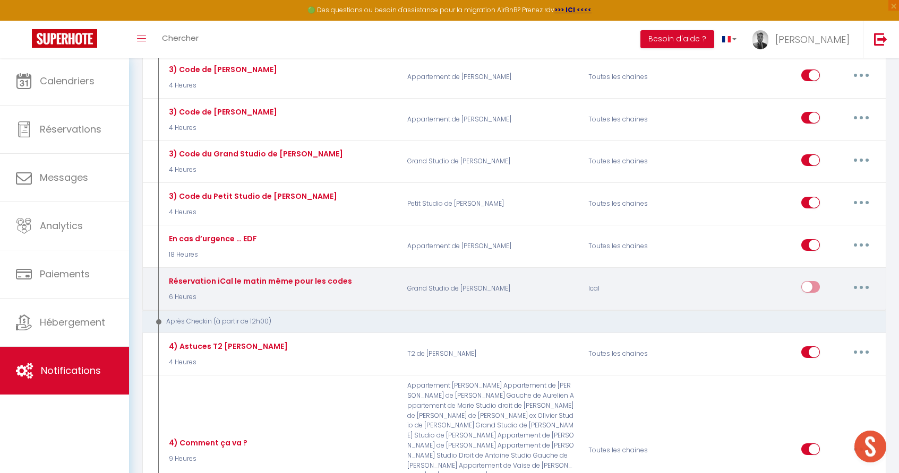
click at [862, 279] on button "button" at bounding box center [861, 287] width 30 height 17
click at [825, 303] on link "Editer" at bounding box center [833, 312] width 79 height 18
type input "Réservation iCal le matin même pour les codes"
select select "sms"
select select "6 Heures"
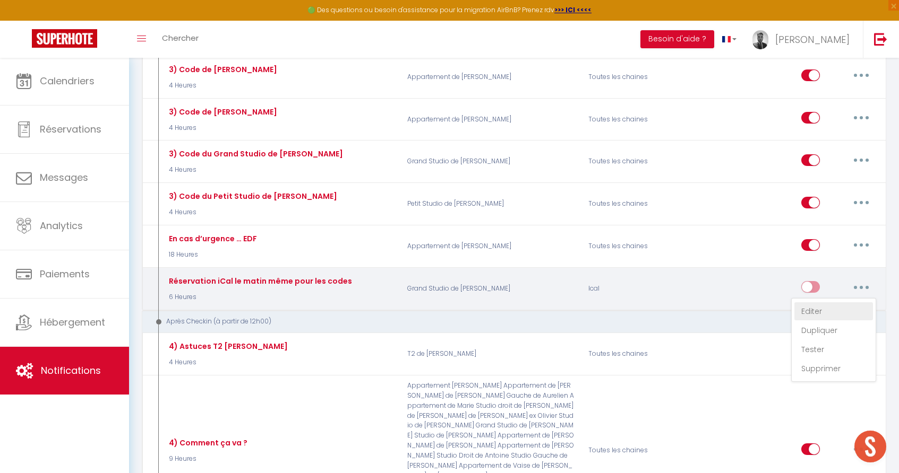
select select
type input "[PHONE_NUMBER]"
checkbox input "false"
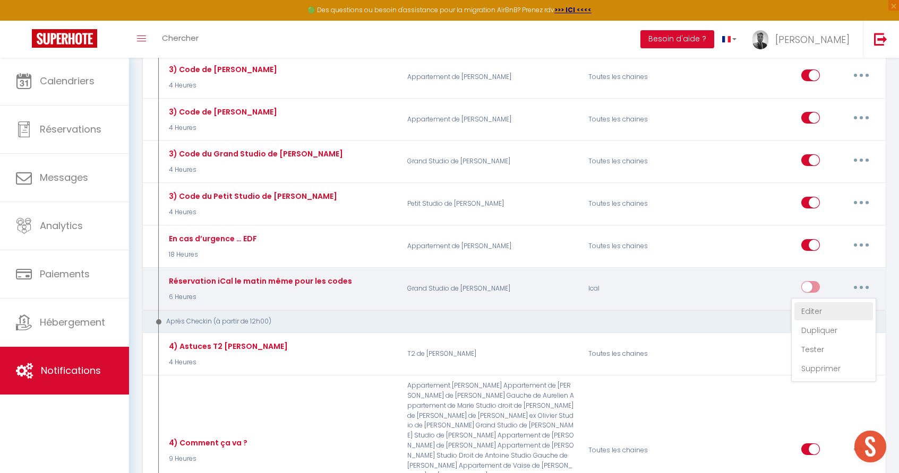
radio input "true"
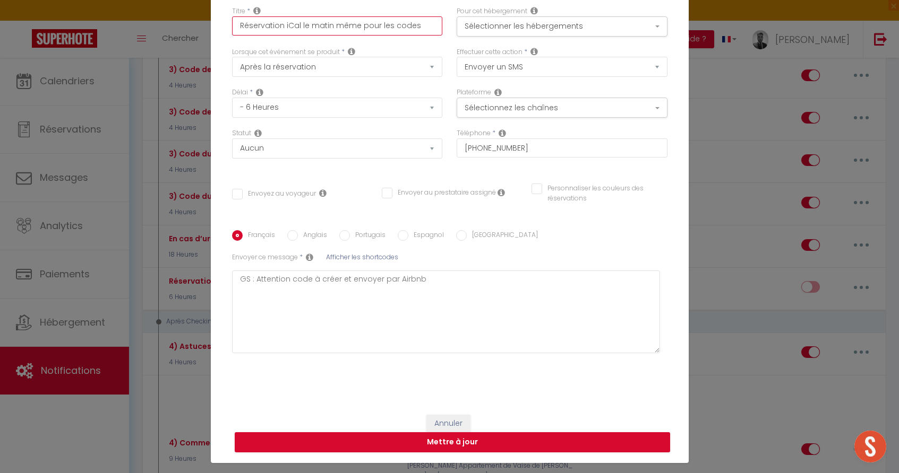
click at [238, 28] on input "Réservation iCal le matin même pour les codes" at bounding box center [337, 25] width 211 height 19
type input "GRéservation iCal le matin même pour les codes"
checkbox input "false"
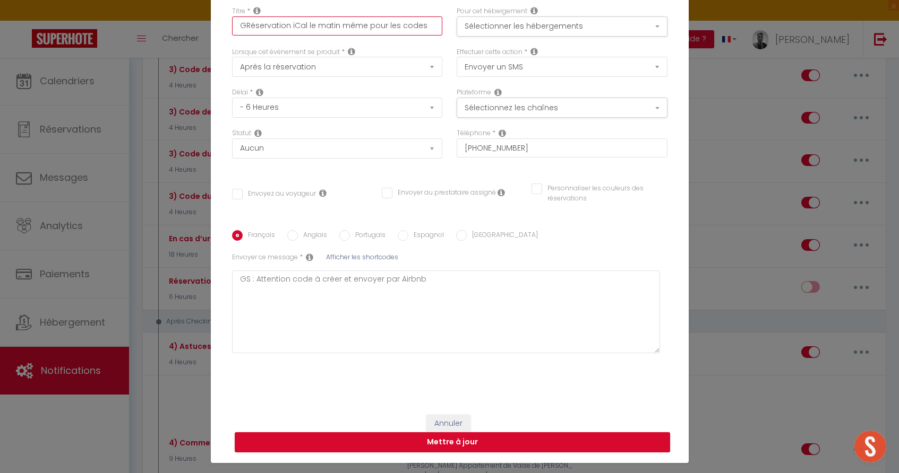
type input "GSRéservation iCal le matin même pour les codes"
checkbox input "false"
type input "GS Réservation iCal le matin même pour les codes"
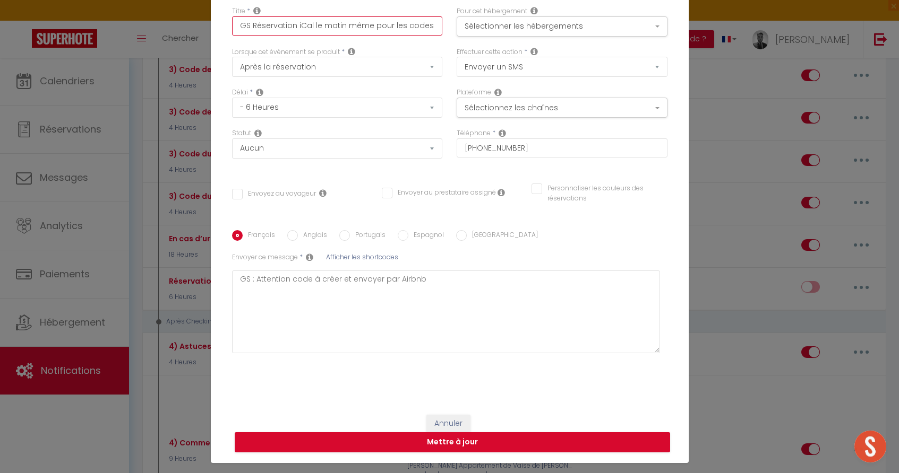
checkbox input "false"
type input "GS :Réservation iCal le matin même pour les codes"
checkbox input "false"
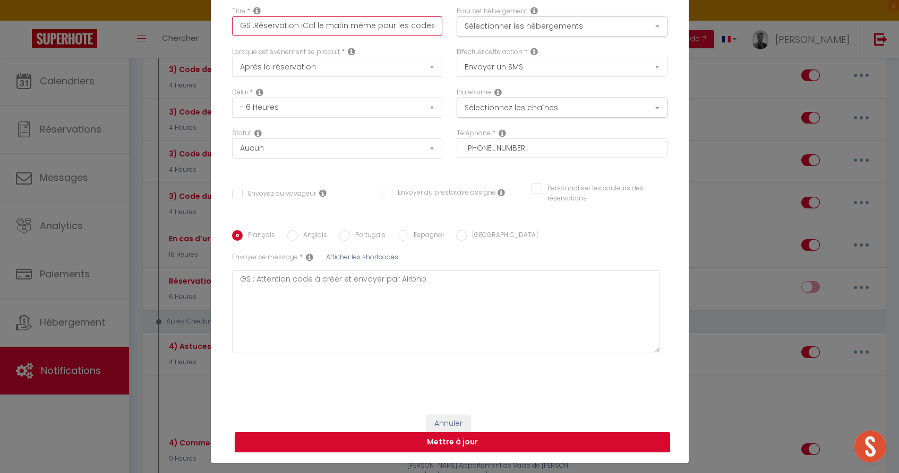
checkbox input "false"
type input "GS : Réservation iCal le matin même pour les codes"
checkbox input "false"
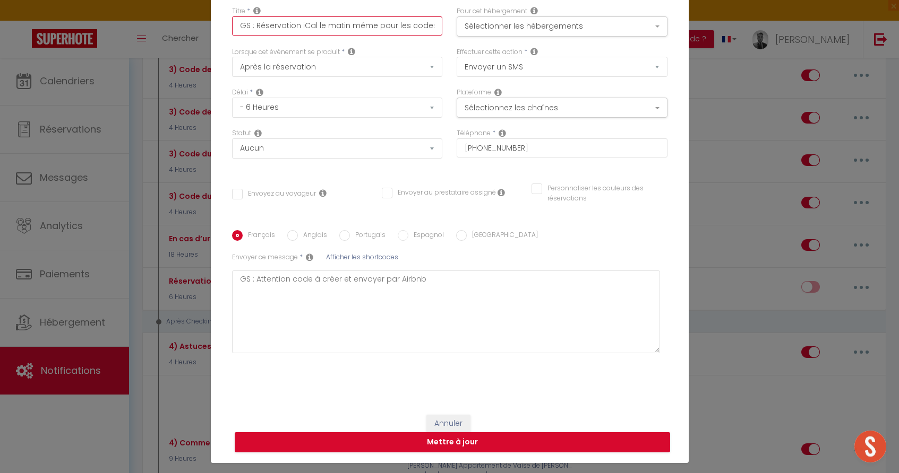
checkbox input "false"
type input "GS : Réservation iCal le matin même pour les codes"
click at [477, 438] on button "Mettre à jour" at bounding box center [452, 443] width 435 height 20
checkbox input "false"
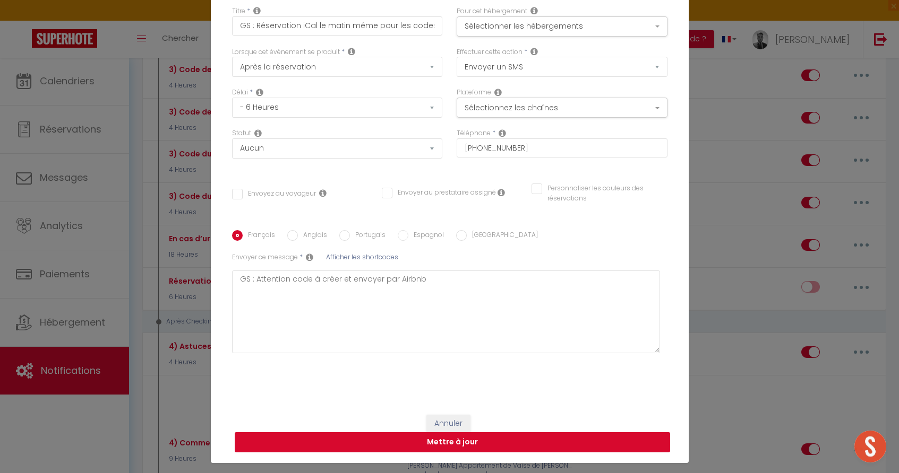
checkbox input "false"
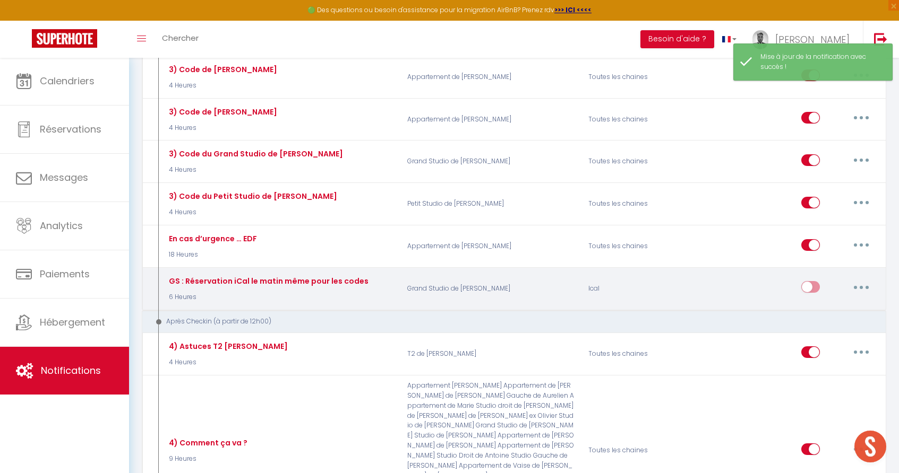
click at [808, 281] on input "checkbox" at bounding box center [810, 289] width 19 height 16
checkbox input "true"
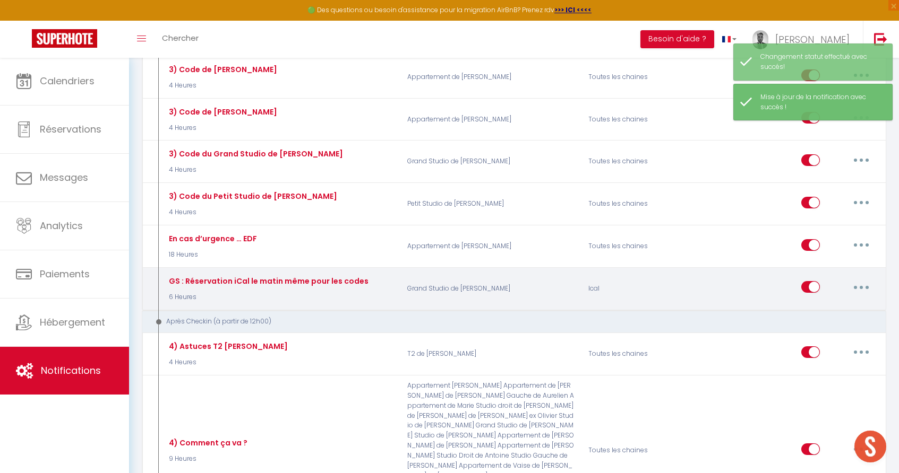
click at [854, 279] on button "button" at bounding box center [861, 287] width 30 height 17
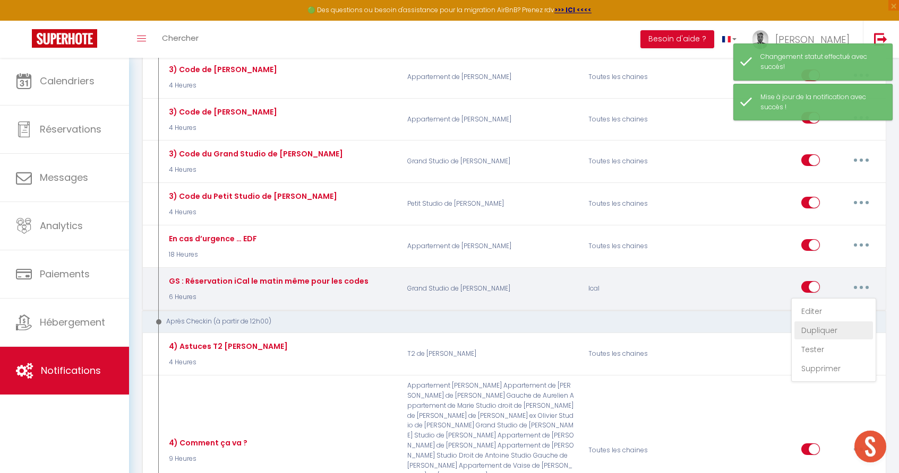
click at [816, 322] on link "Dupliquer" at bounding box center [833, 331] width 79 height 18
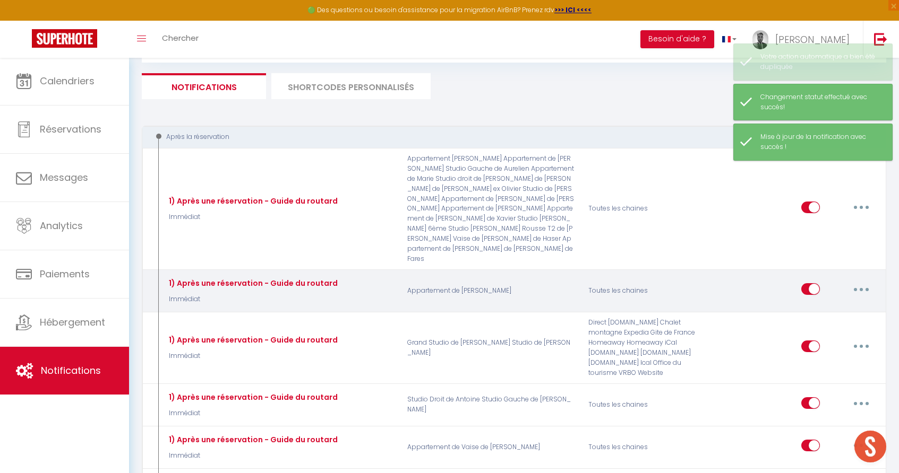
checkbox input "true"
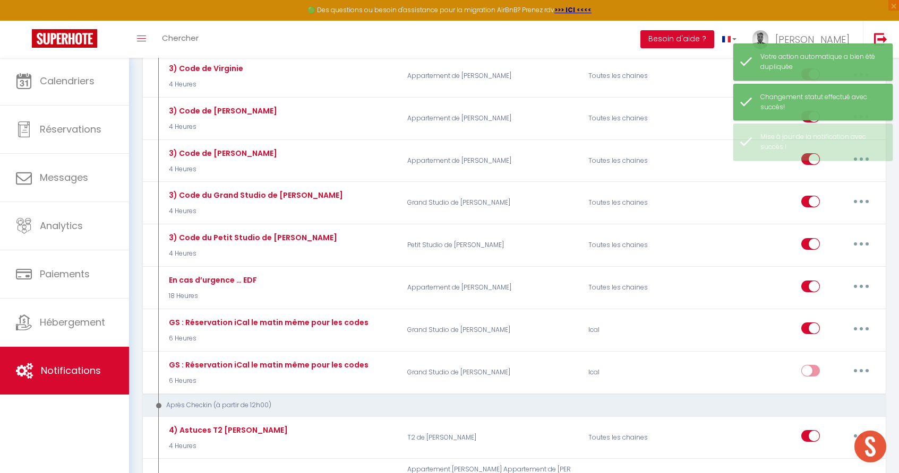
scroll to position [3461, 0]
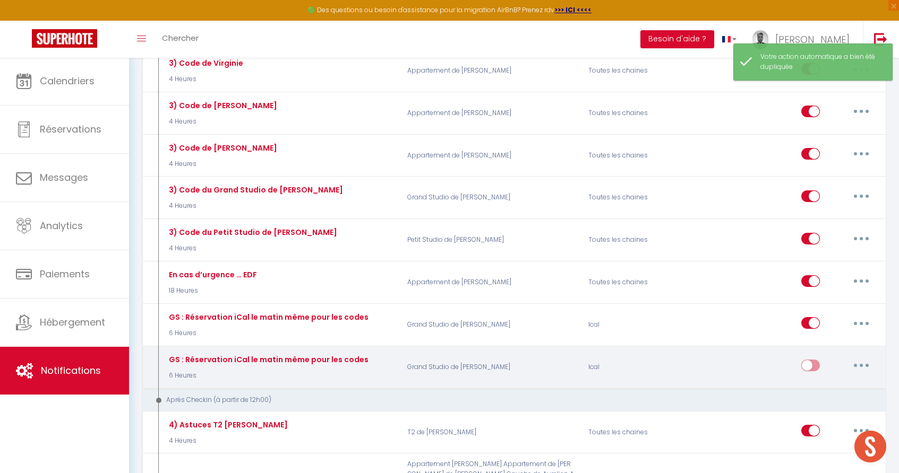
click at [864, 357] on button "button" at bounding box center [861, 365] width 30 height 17
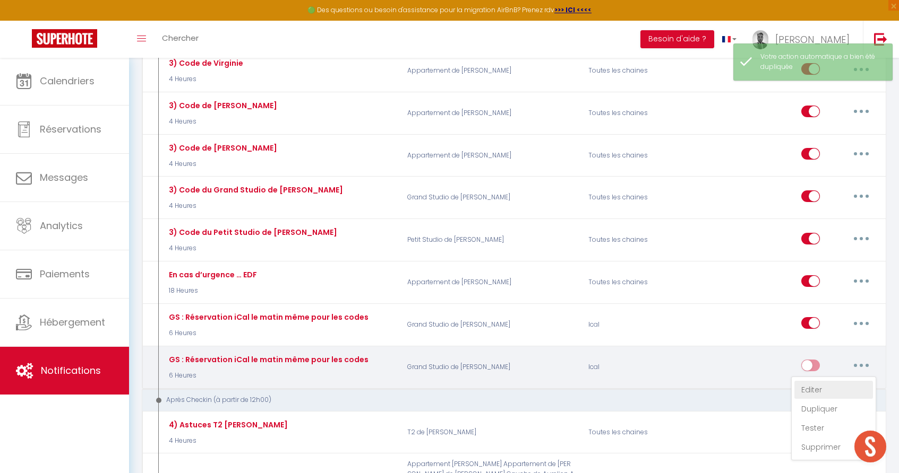
click at [816, 381] on link "Editer" at bounding box center [833, 390] width 79 height 18
type input "GS : Réservation iCal le matin même pour les codes"
select select "sms"
select select "6 Heures"
select select
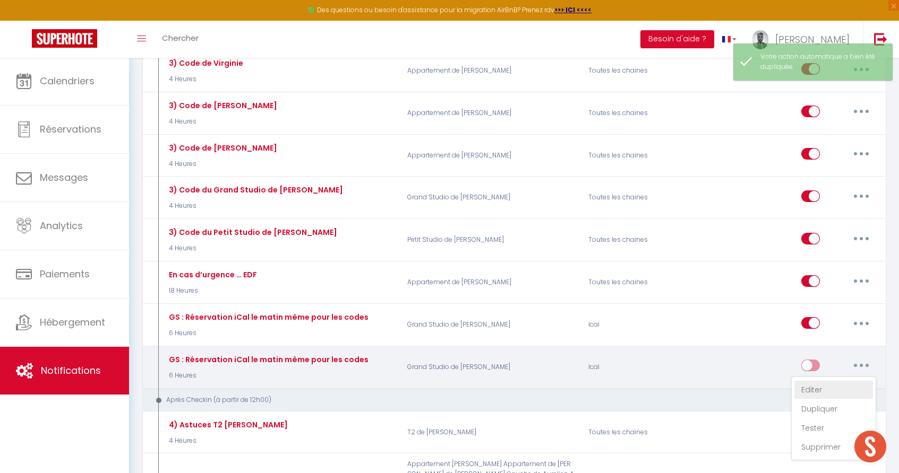
type input "[PHONE_NUMBER]"
checkbox input "false"
radio input "true"
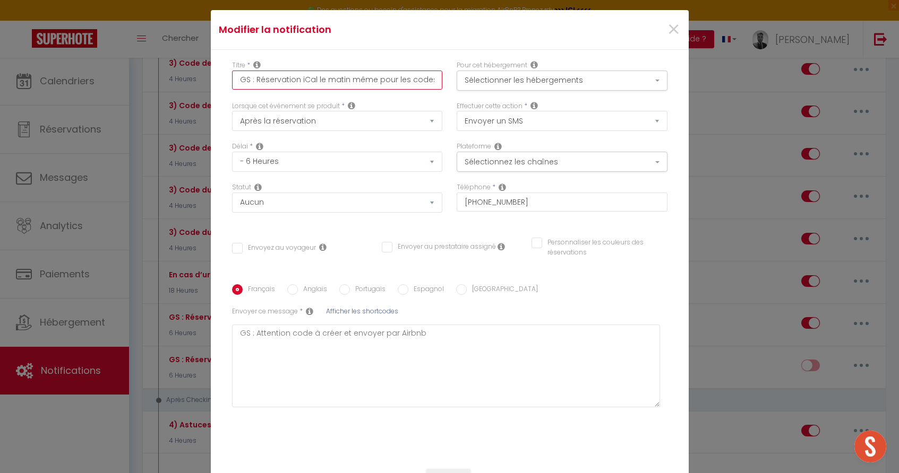
click at [249, 81] on input "GS : Réservation iCal le matin même pour les codes" at bounding box center [337, 80] width 211 height 19
type input "G : Réservation iCal le matin même pour les codes"
checkbox input "false"
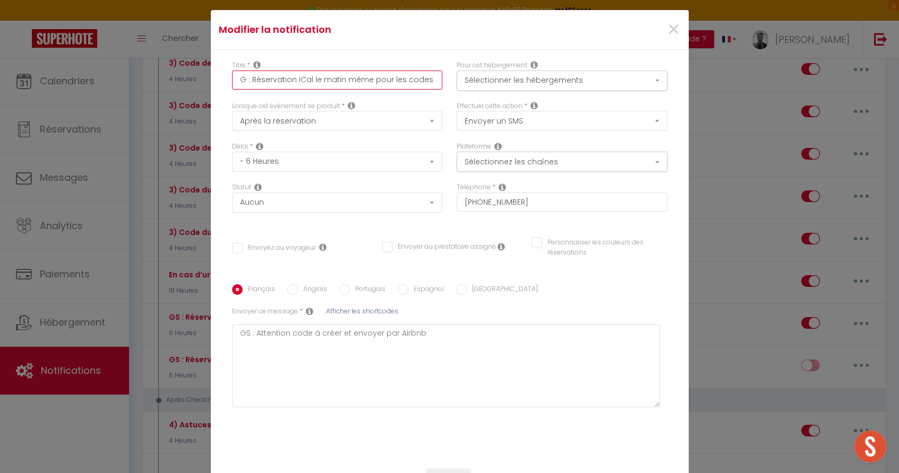
type input ": Réservation iCal le matin même pour les codes"
click at [614, 67] on div "Pour cet hébergement Sélectionner les hébergements Tous les apparts Conciergeri…" at bounding box center [561, 76] width 211 height 30
click at [608, 72] on button "Sélectionner les hébergements" at bounding box center [561, 81] width 211 height 20
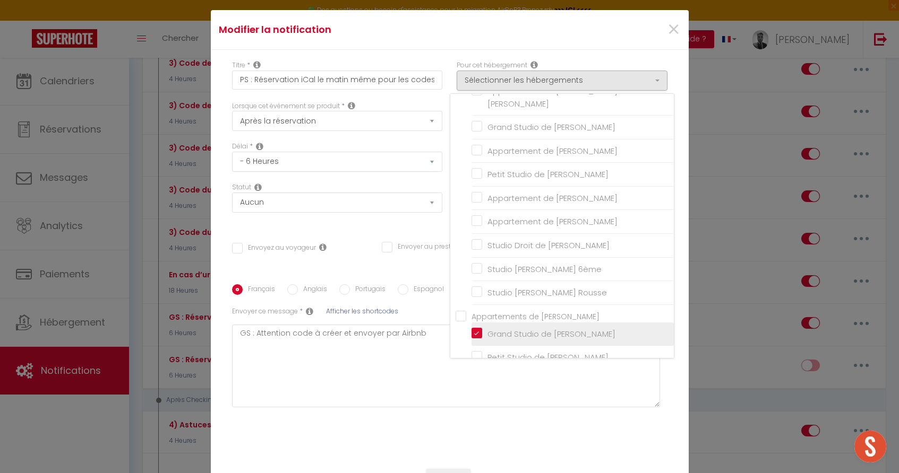
scroll to position [477, 0]
click at [483, 324] on li "Grand Studio de [PERSON_NAME]" at bounding box center [572, 336] width 202 height 24
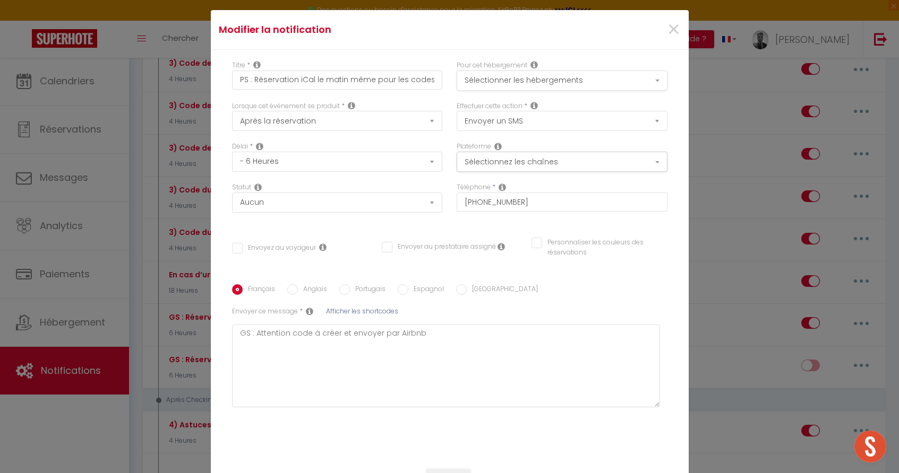
click at [521, 83] on button "Sélectionner les hébergements" at bounding box center [561, 81] width 211 height 20
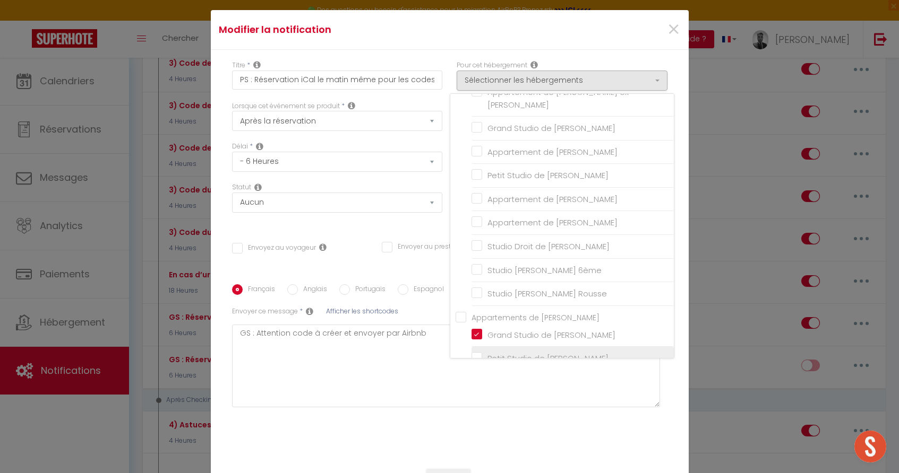
click at [477, 353] on input "Petit Studio de [PERSON_NAME]" at bounding box center [572, 358] width 202 height 11
click at [480, 330] on input "Grand Studio de [PERSON_NAME]" at bounding box center [572, 335] width 202 height 11
click at [396, 265] on div "Envoyez au voyageur Envoyer au prestataire assigné Personnaliser les couleurs d…" at bounding box center [448, 253] width 449 height 31
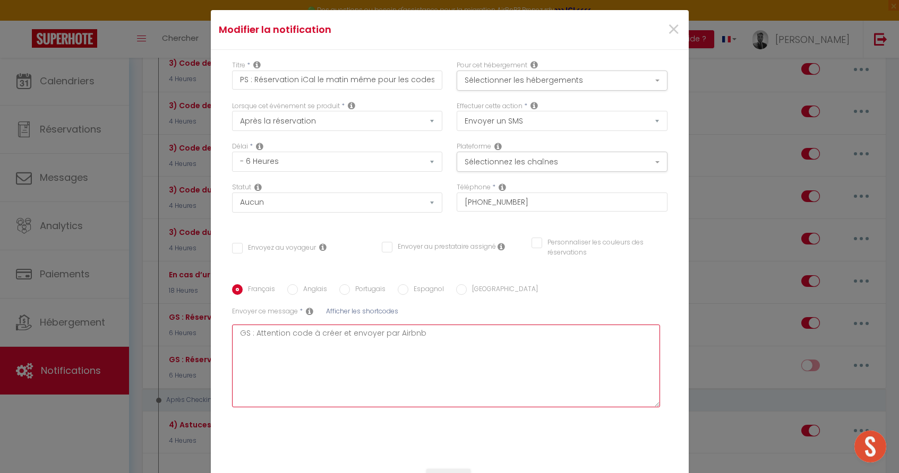
click at [387, 364] on textarea "GS : Attention code à créer et envoyer par Airbnb" at bounding box center [446, 366] width 428 height 83
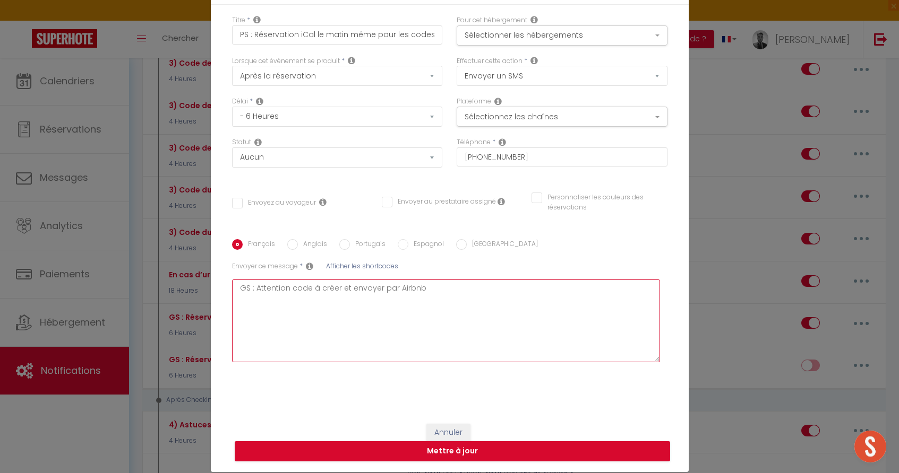
scroll to position [46, 0]
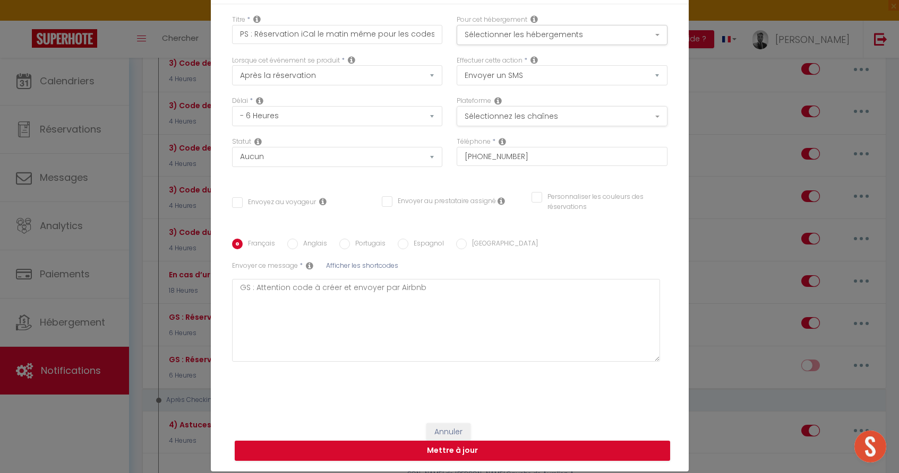
click at [528, 108] on button "Sélectionnez les chaînes" at bounding box center [561, 116] width 211 height 20
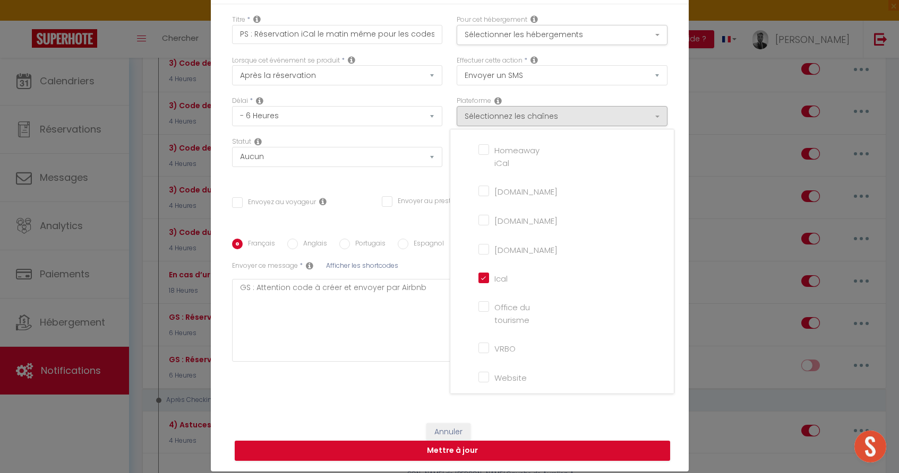
scroll to position [243, 0]
click at [414, 407] on div "Titre * PS : Réservation iCal le matin même pour les codes Pour cet hébergement…" at bounding box center [450, 208] width 478 height 409
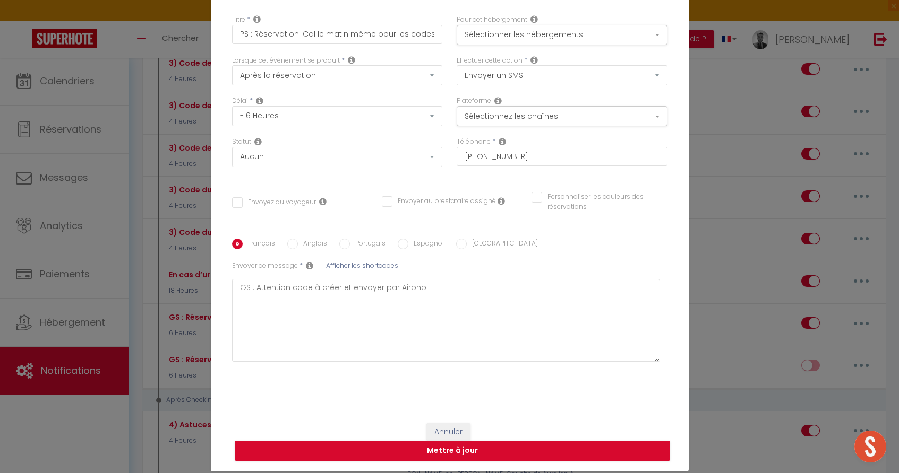
click at [412, 462] on div "Annuler Mettre à jour" at bounding box center [450, 442] width 478 height 59
click at [412, 448] on button "Mettre à jour" at bounding box center [452, 451] width 435 height 20
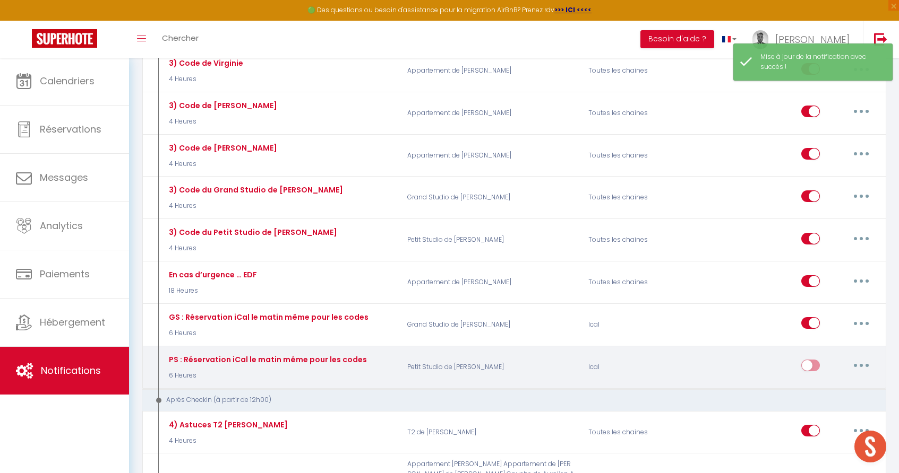
click at [813, 360] on input "checkbox" at bounding box center [810, 368] width 19 height 16
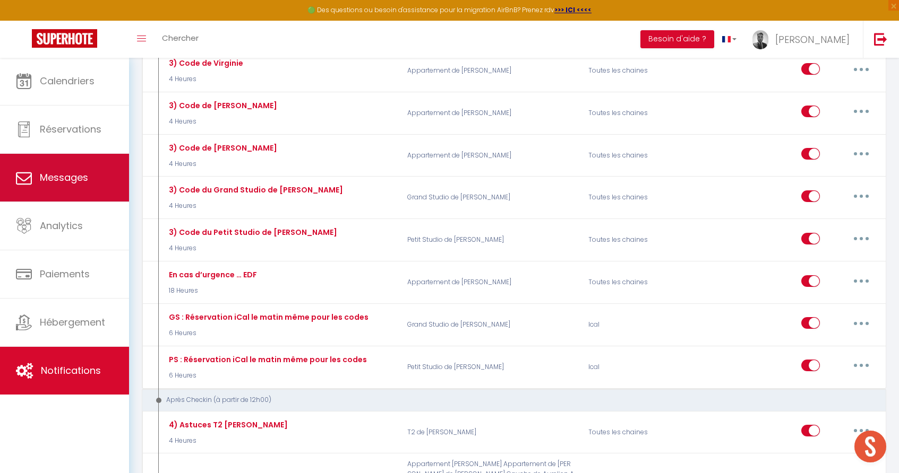
click at [84, 167] on link "Messages" at bounding box center [64, 178] width 129 height 48
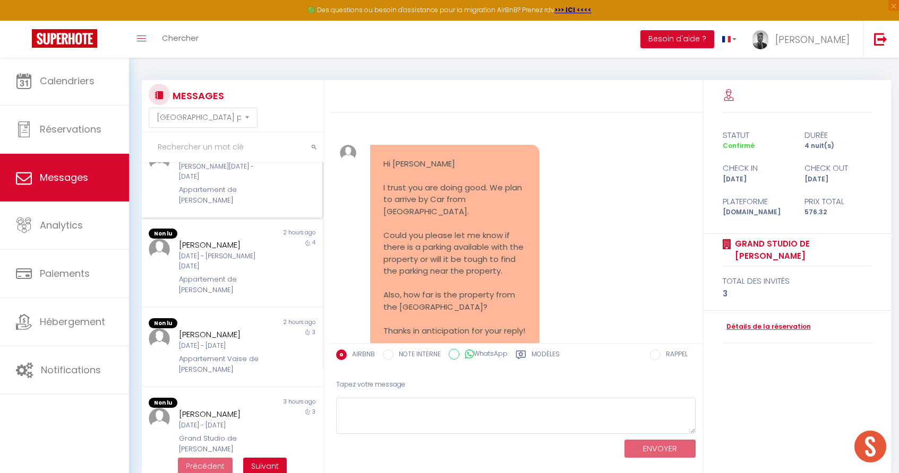
scroll to position [2651, 0]
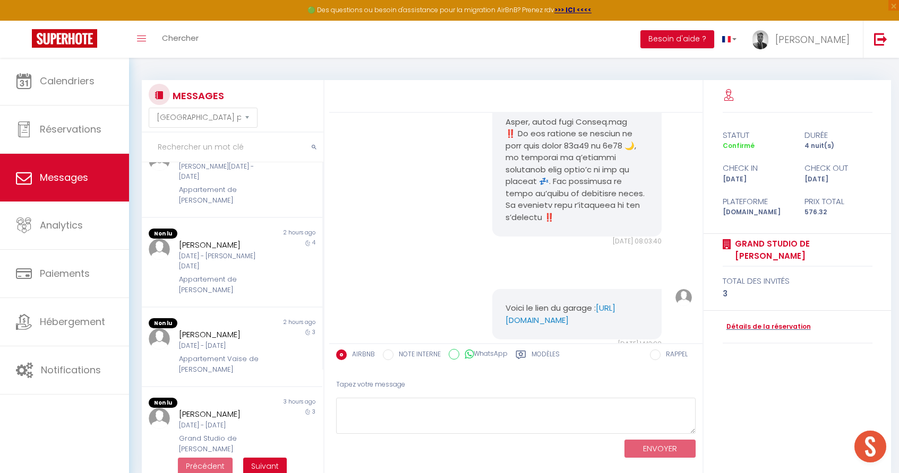
click at [526, 353] on div "Modèles" at bounding box center [537, 358] width 44 height 17
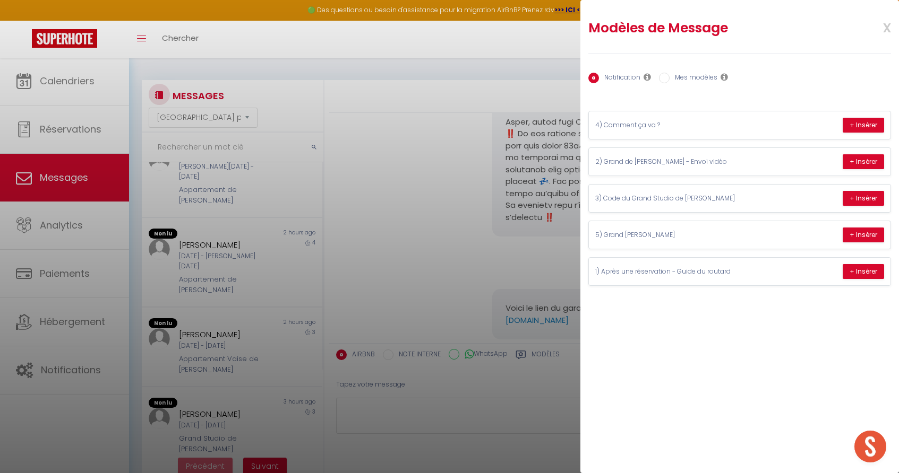
click at [530, 308] on div at bounding box center [449, 236] width 899 height 473
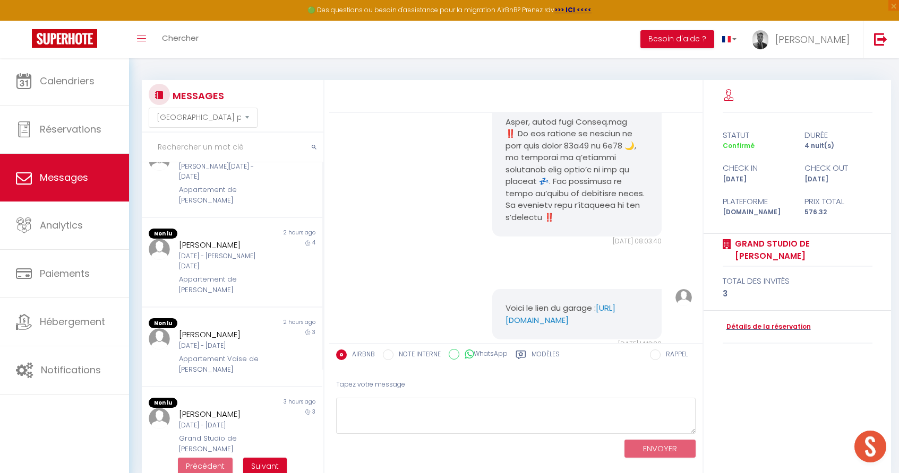
click at [660, 352] on input "RAPPEL" at bounding box center [655, 355] width 11 height 11
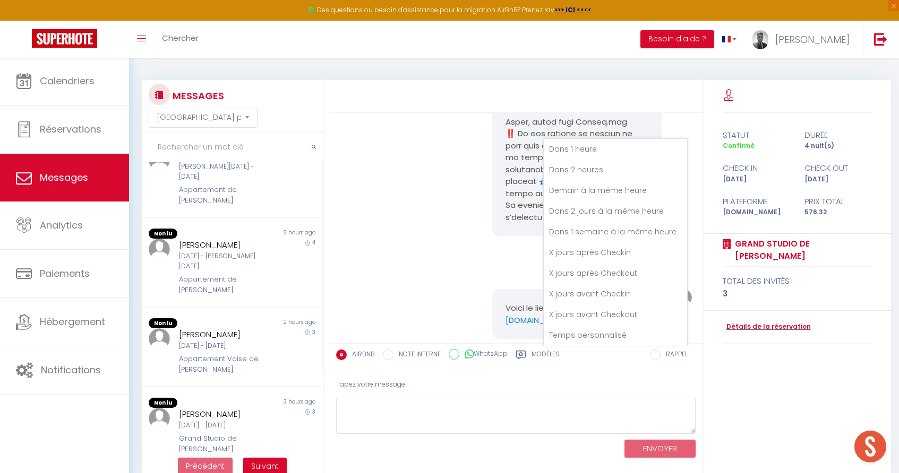
click at [472, 268] on div "Voici le lien du garage : [URL][DOMAIN_NAME] [DATE] 14:13:22 Note Sms Voici le …" at bounding box center [516, 319] width 366 height 103
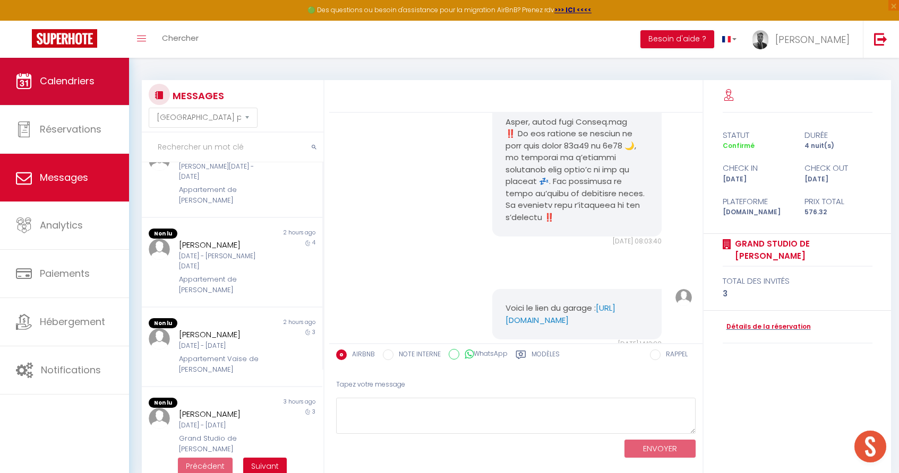
click at [122, 98] on link "Calendriers" at bounding box center [64, 81] width 129 height 48
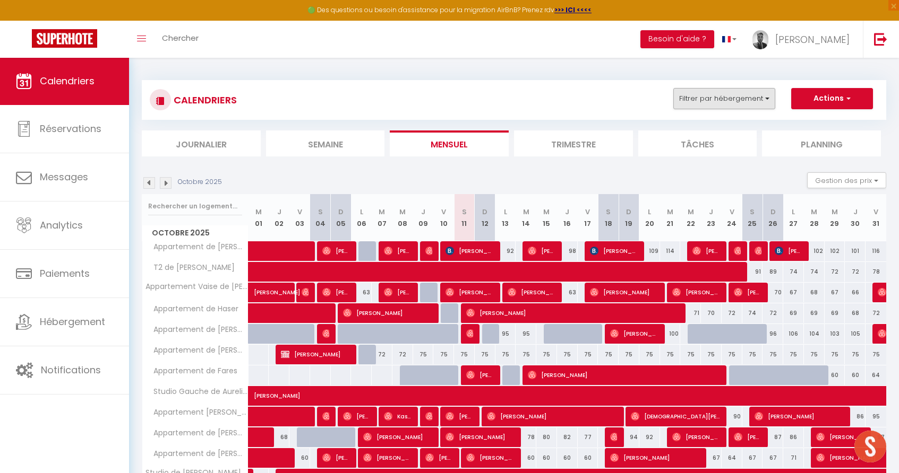
click at [689, 91] on button "Filtrer par hébergement" at bounding box center [724, 98] width 102 height 21
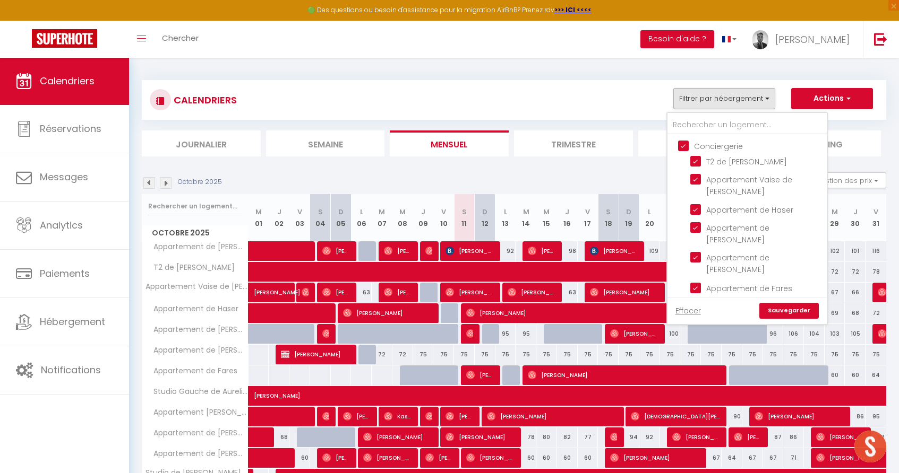
click at [701, 150] on input "Conciergerie" at bounding box center [757, 145] width 159 height 11
click at [710, 443] on li "Grand Studio de [PERSON_NAME]" at bounding box center [760, 458] width 133 height 30
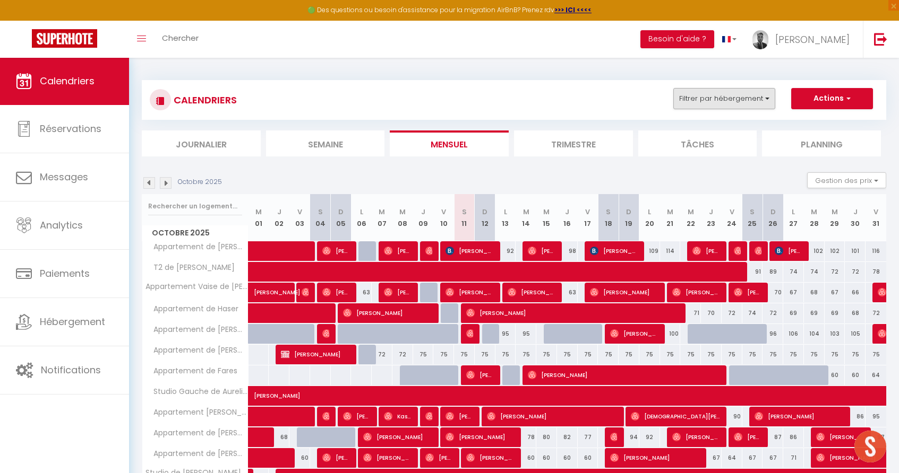
click at [698, 101] on button "Filtrer par hébergement" at bounding box center [724, 98] width 102 height 21
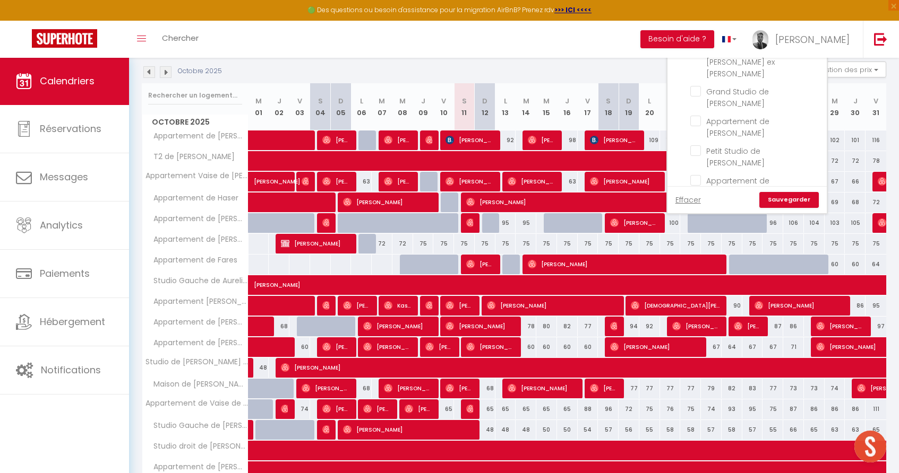
scroll to position [149, 0]
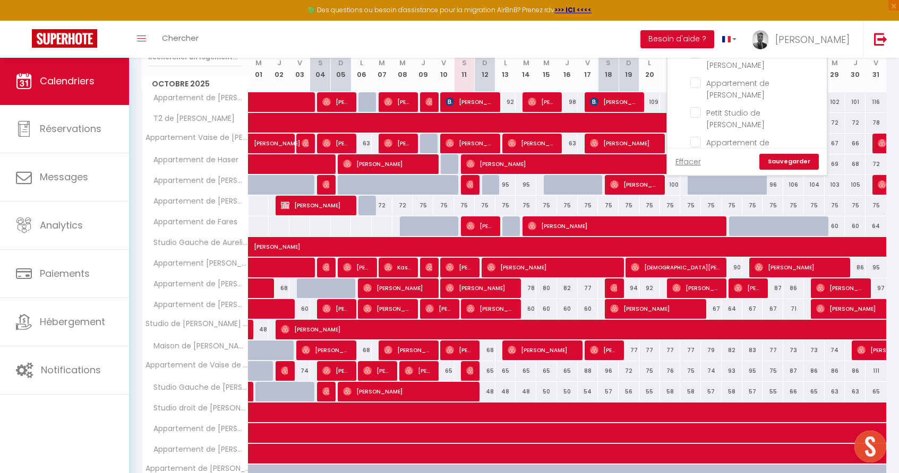
click at [688, 282] on input "Appartements de [PERSON_NAME]" at bounding box center [757, 287] width 159 height 11
click at [780, 161] on link "Sauvegarder" at bounding box center [788, 162] width 59 height 16
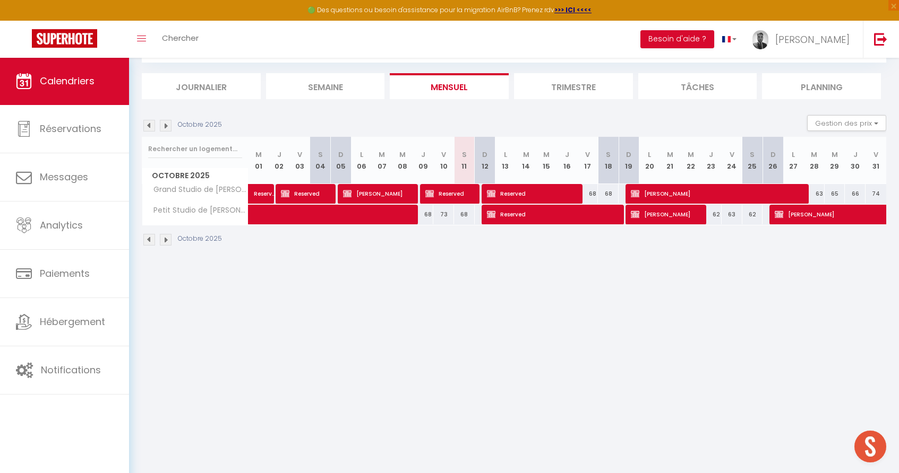
click at [442, 193] on span "Reserved" at bounding box center [449, 194] width 48 height 20
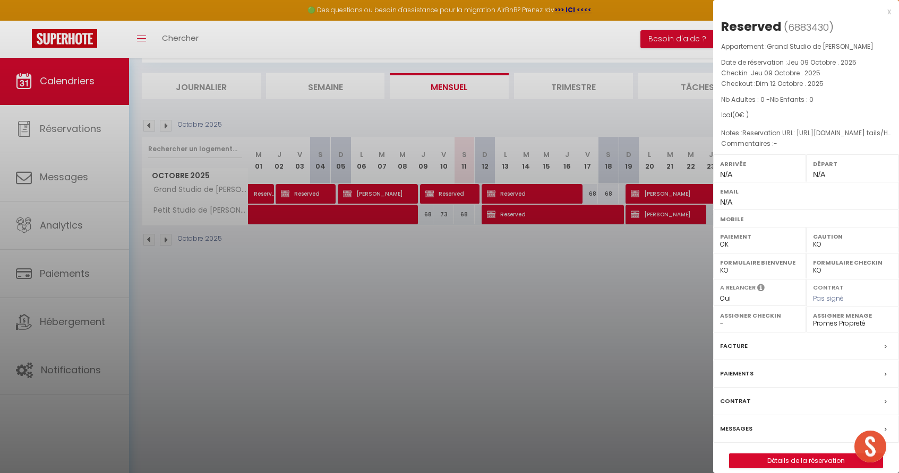
click at [809, 462] on link "Détails de la réservation" at bounding box center [805, 461] width 153 height 14
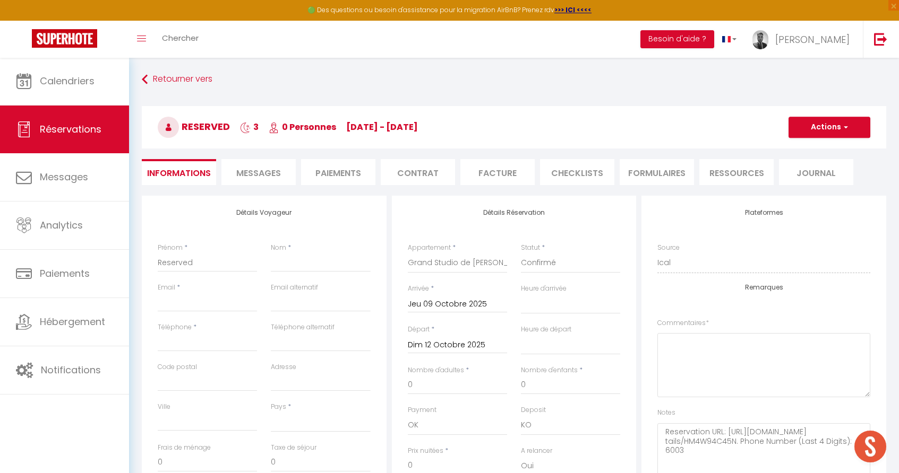
click at [280, 179] on li "Messages" at bounding box center [258, 172] width 74 height 26
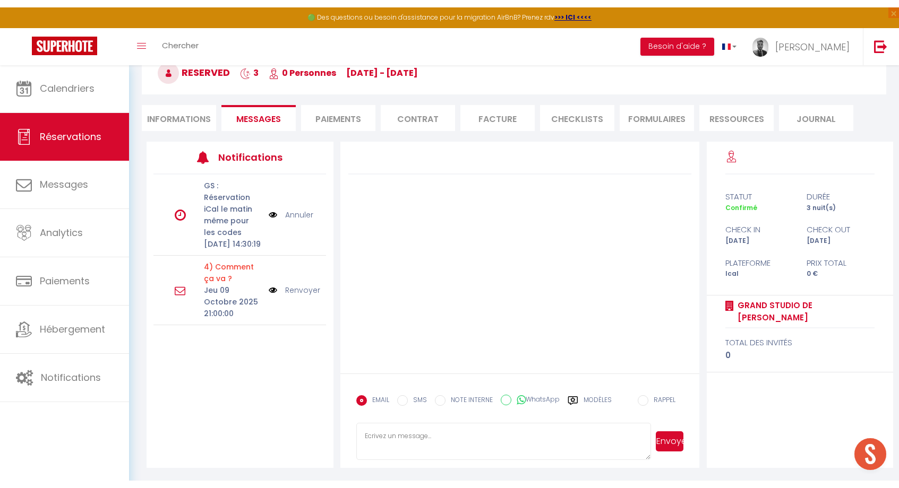
scroll to position [62, 0]
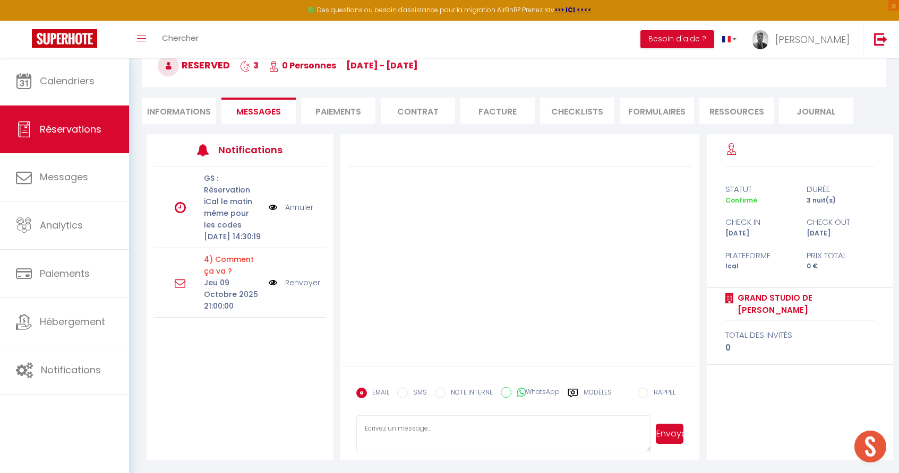
click at [178, 289] on icon at bounding box center [180, 283] width 11 height 11
click at [221, 403] on div "GS : Réservation iCal le matin même pour les codes [DATE] 14:30:19 Annuler 4) C…" at bounding box center [239, 288] width 187 height 243
click at [303, 212] on link "Annuler" at bounding box center [299, 208] width 28 height 12
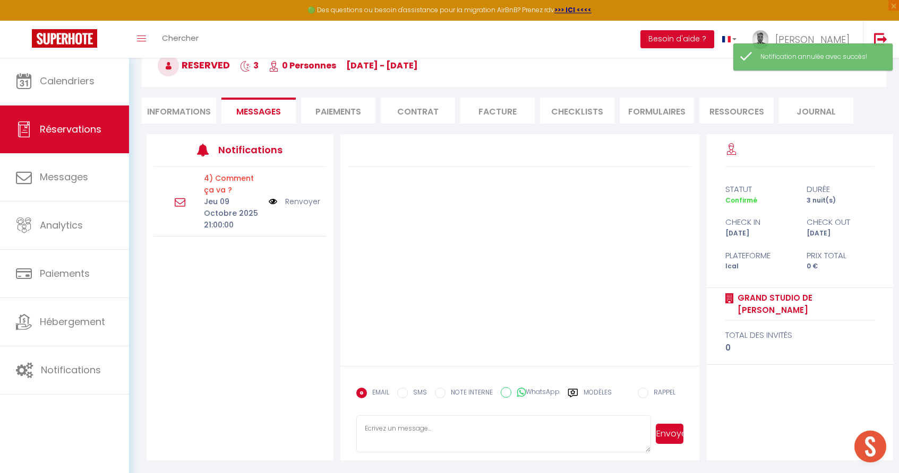
click at [70, 138] on link "Réservations" at bounding box center [64, 130] width 129 height 48
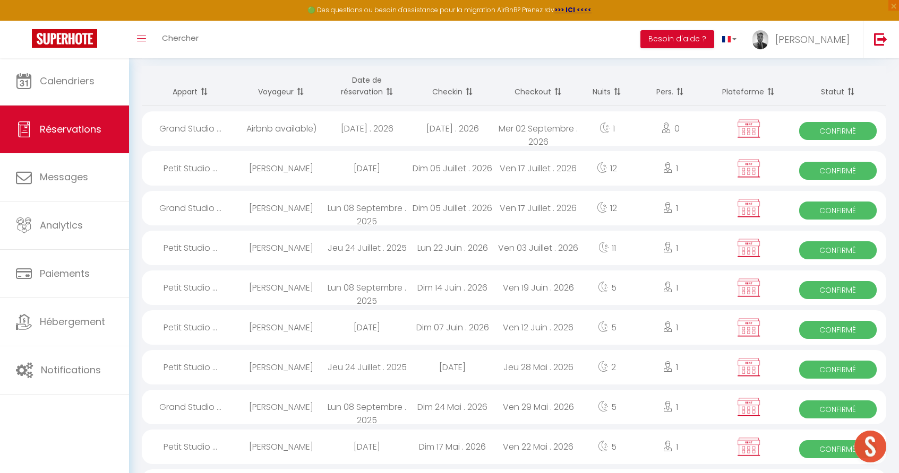
click at [320, 174] on div "[PERSON_NAME]" at bounding box center [280, 168] width 85 height 34
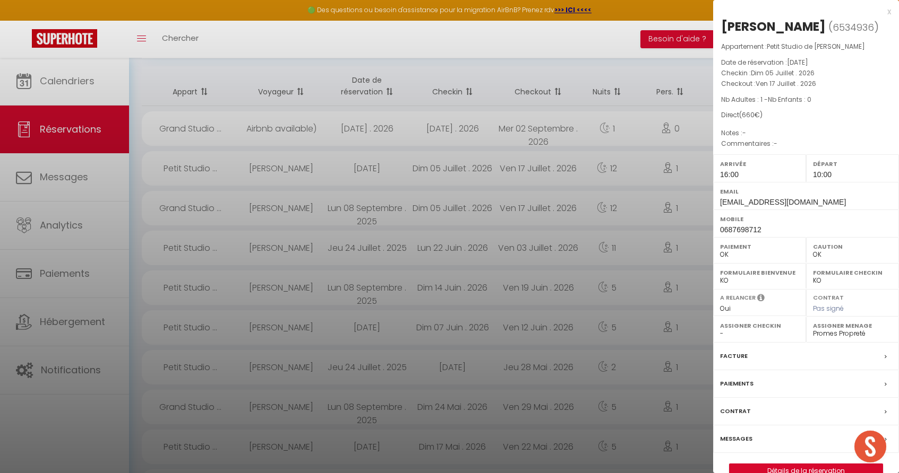
click at [550, 153] on div at bounding box center [449, 236] width 899 height 473
